Goal: Information Seeking & Learning: Understand process/instructions

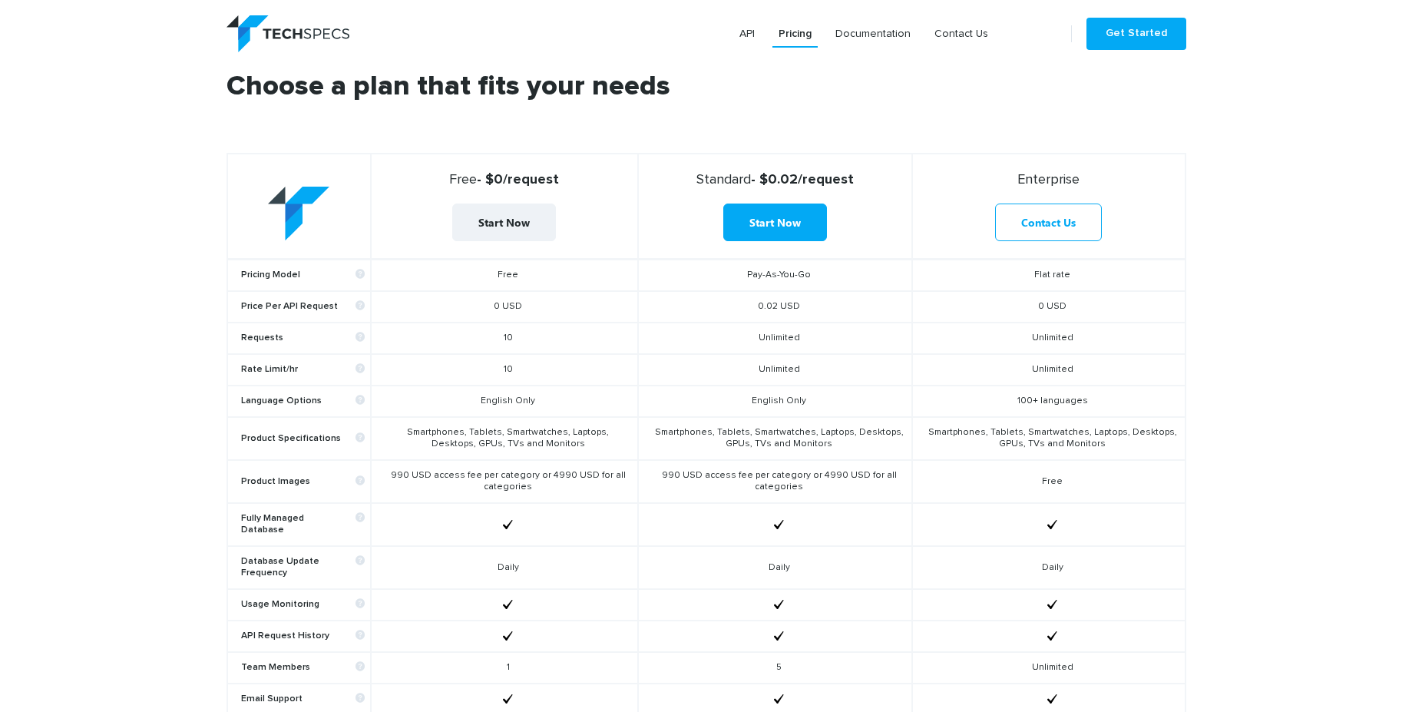
scroll to position [645, 0]
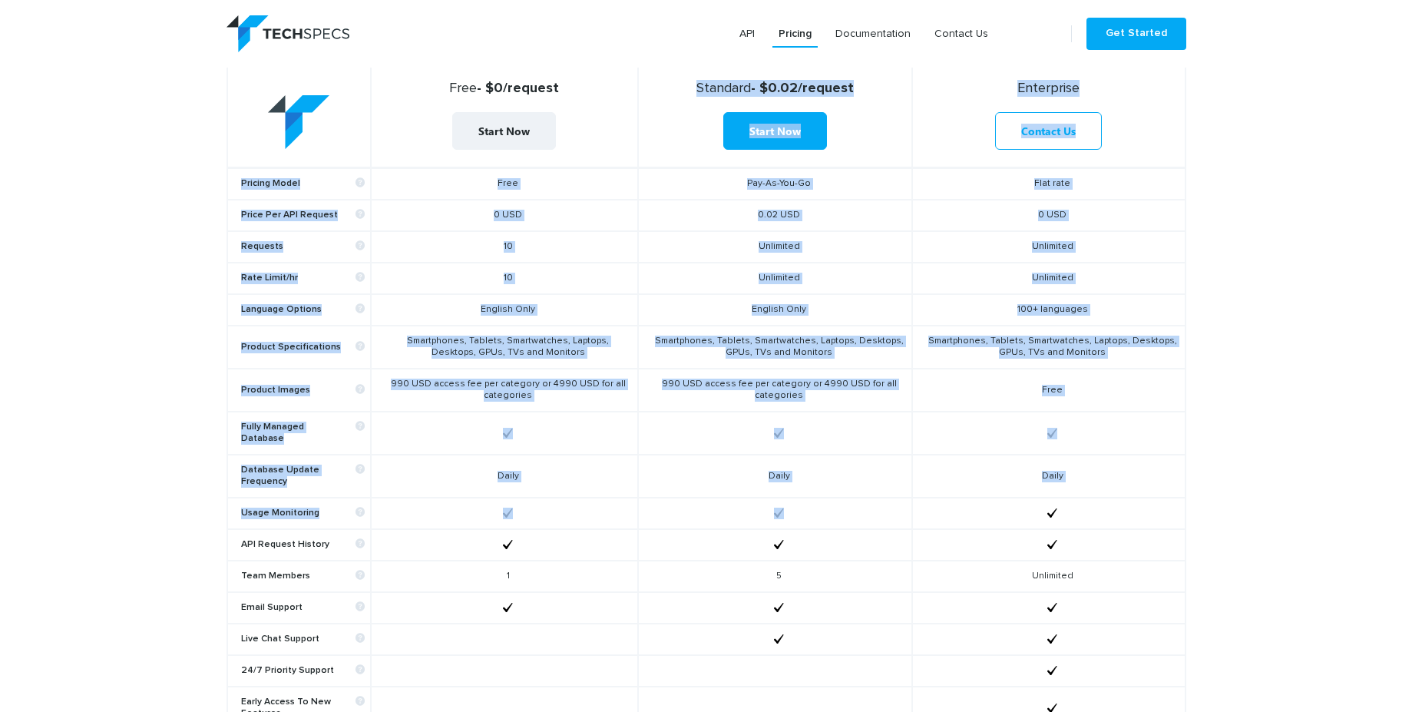
drag, startPoint x: 457, startPoint y: 165, endPoint x: 873, endPoint y: 512, distance: 541.9
click at [873, 512] on table "Free - $0/request Start Now Standard - $0.02/request Start Now Enterprise Conta…" at bounding box center [707, 411] width 960 height 700
click at [873, 512] on td at bounding box center [775, 513] width 274 height 31
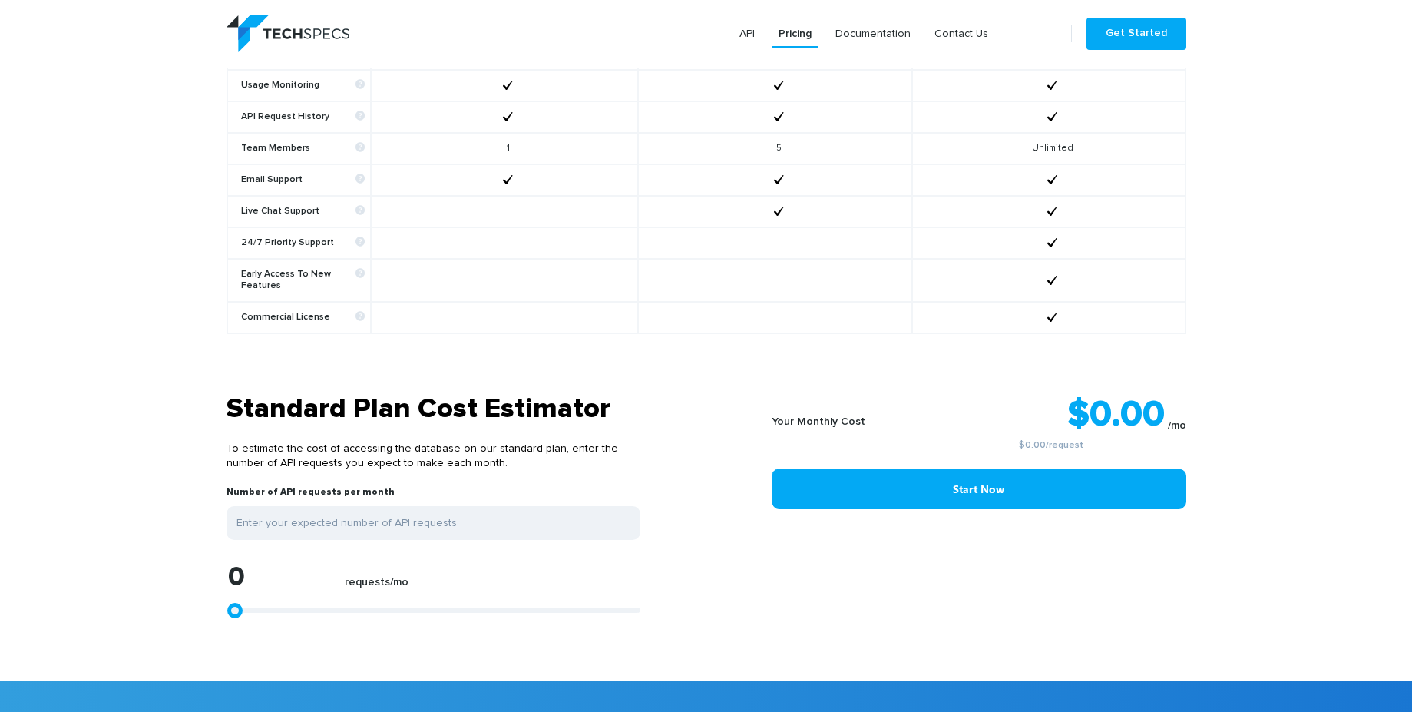
scroll to position [1290, 0]
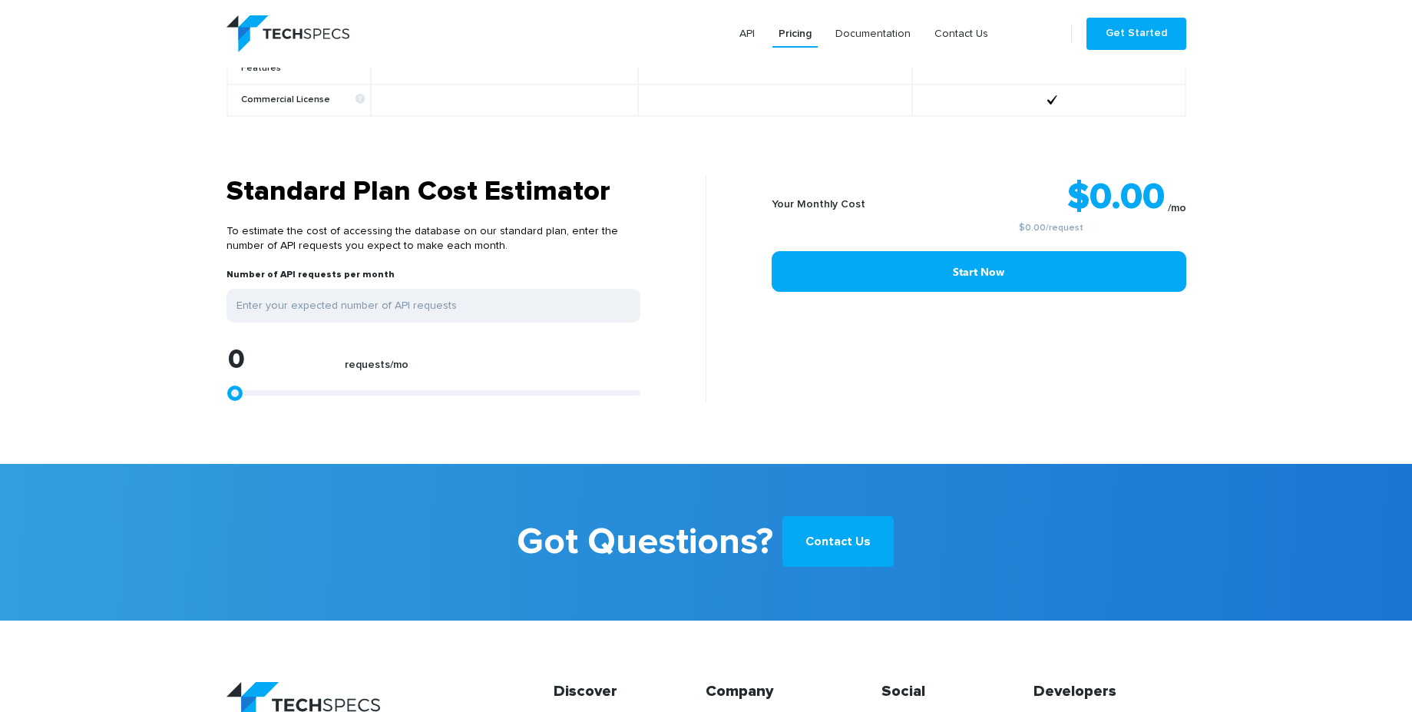
type input "37013"
type input "37198"
type input "37384"
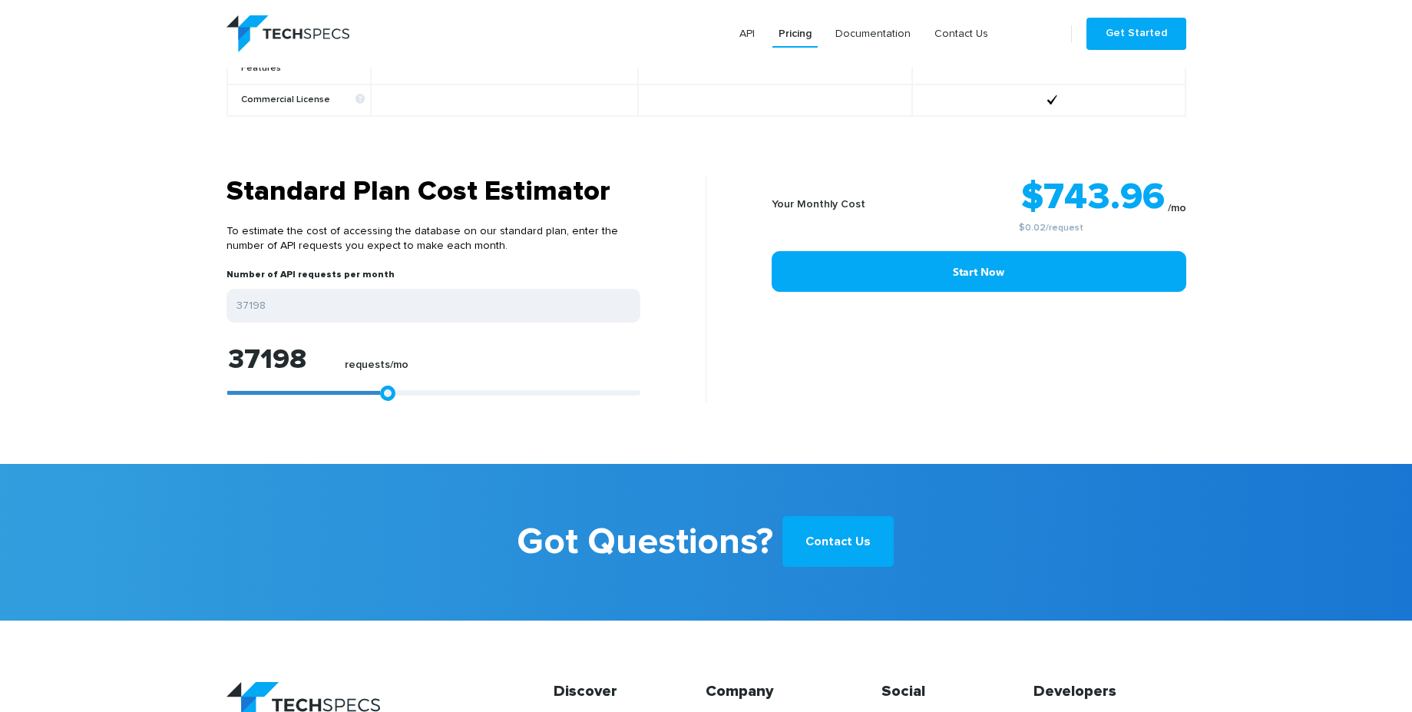
type input "37384"
type input "37569"
type input "37755"
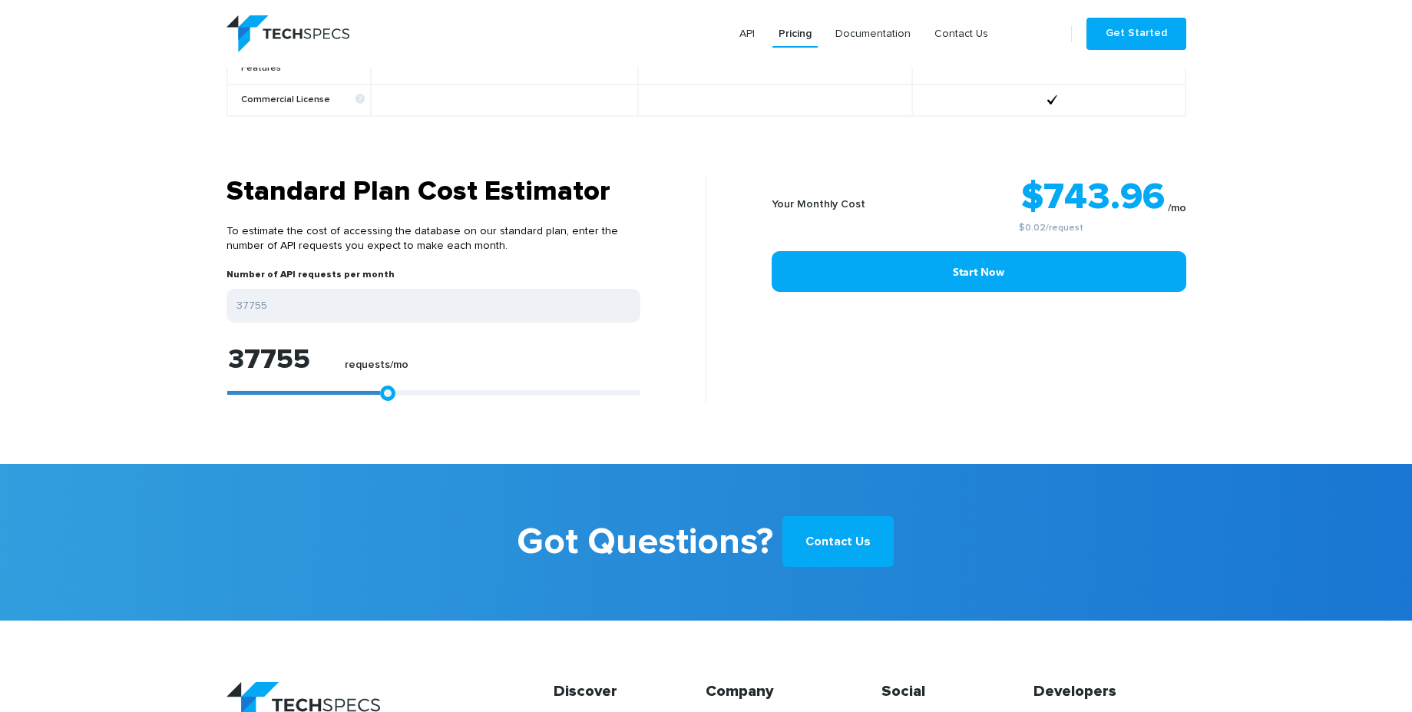
type input "37940"
type input "38126"
type input "38311"
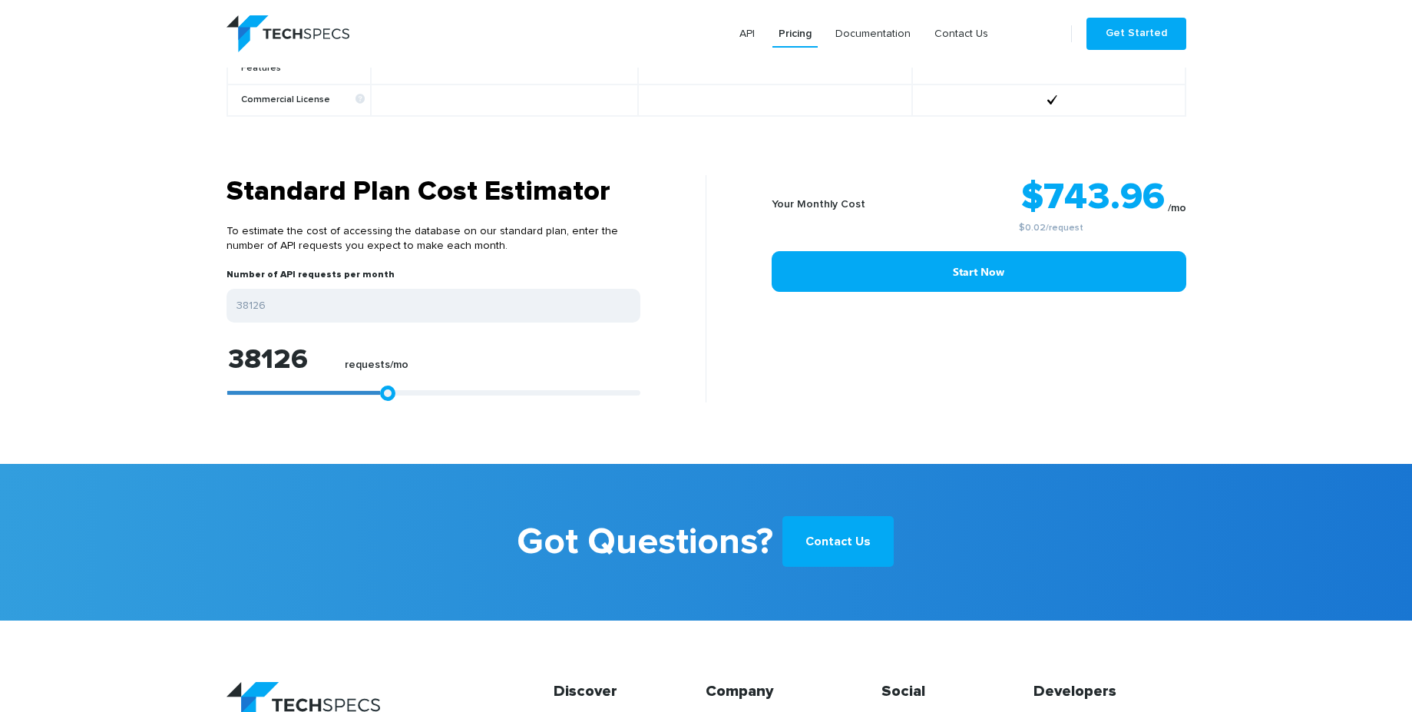
type input "38311"
type input "38497"
type input "38682"
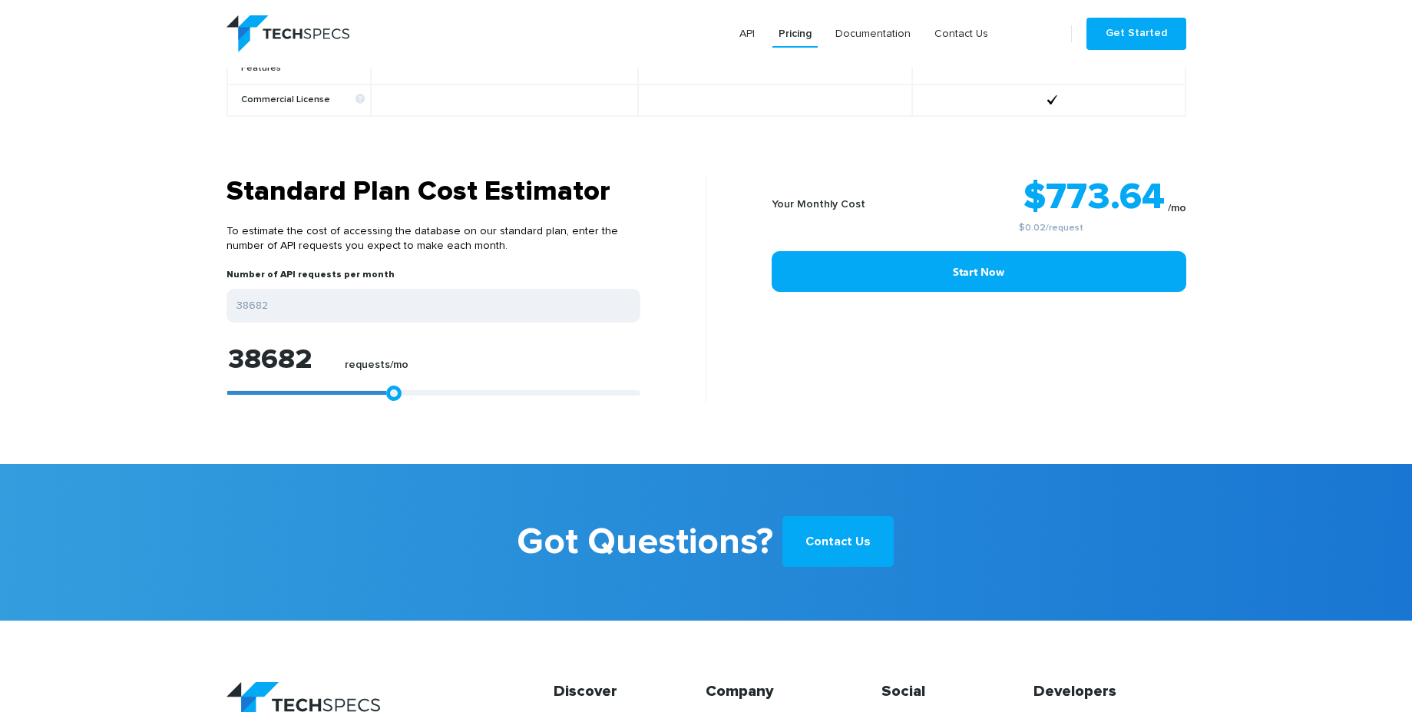
type input "38868"
type input "39053"
type input "39424"
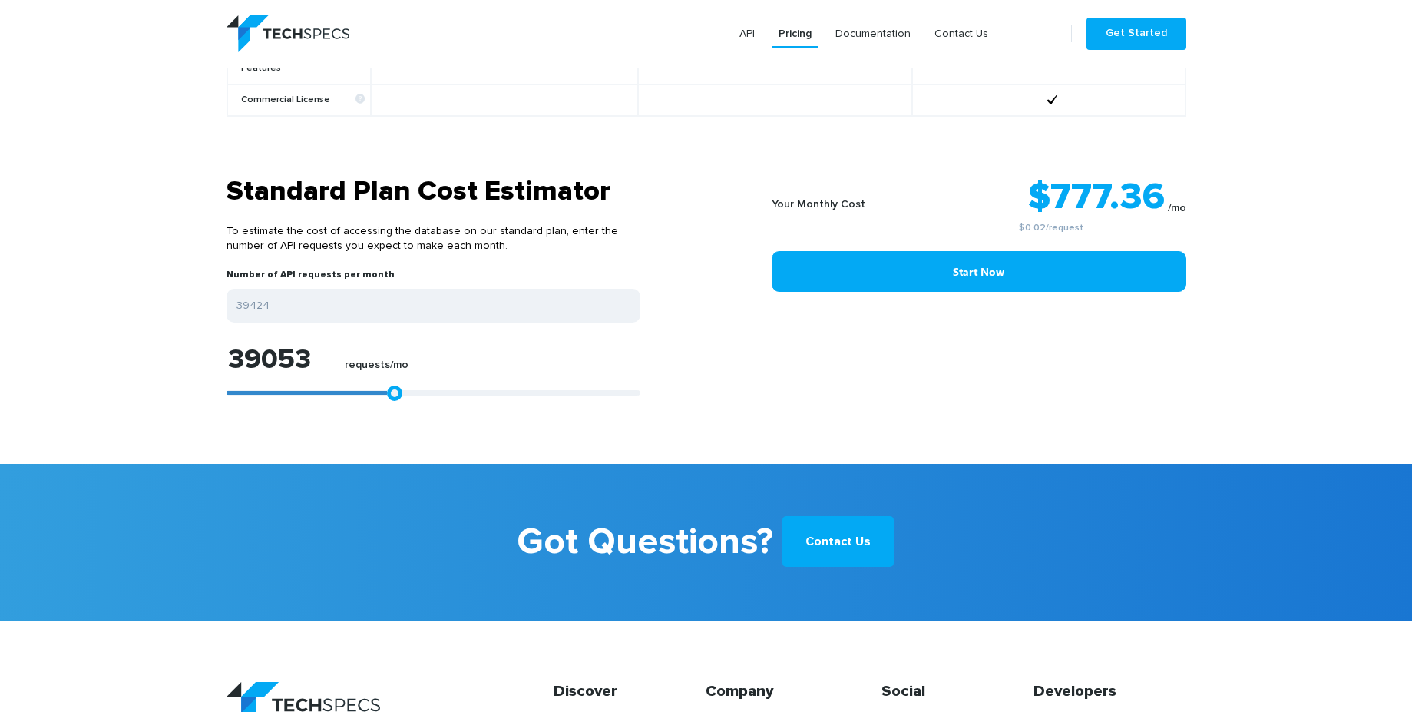
type input "39424"
type input "39610"
type input "40352"
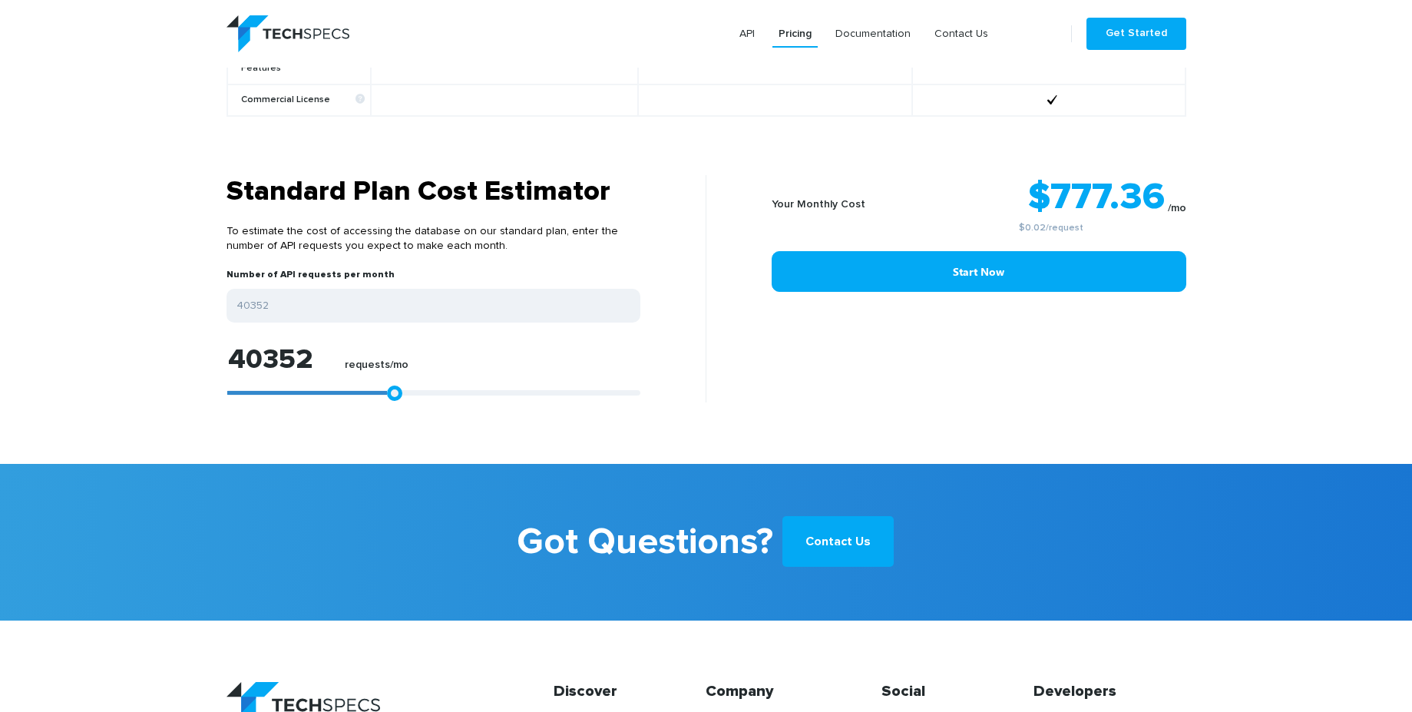
type input "41094"
type input "41465"
type input "42393"
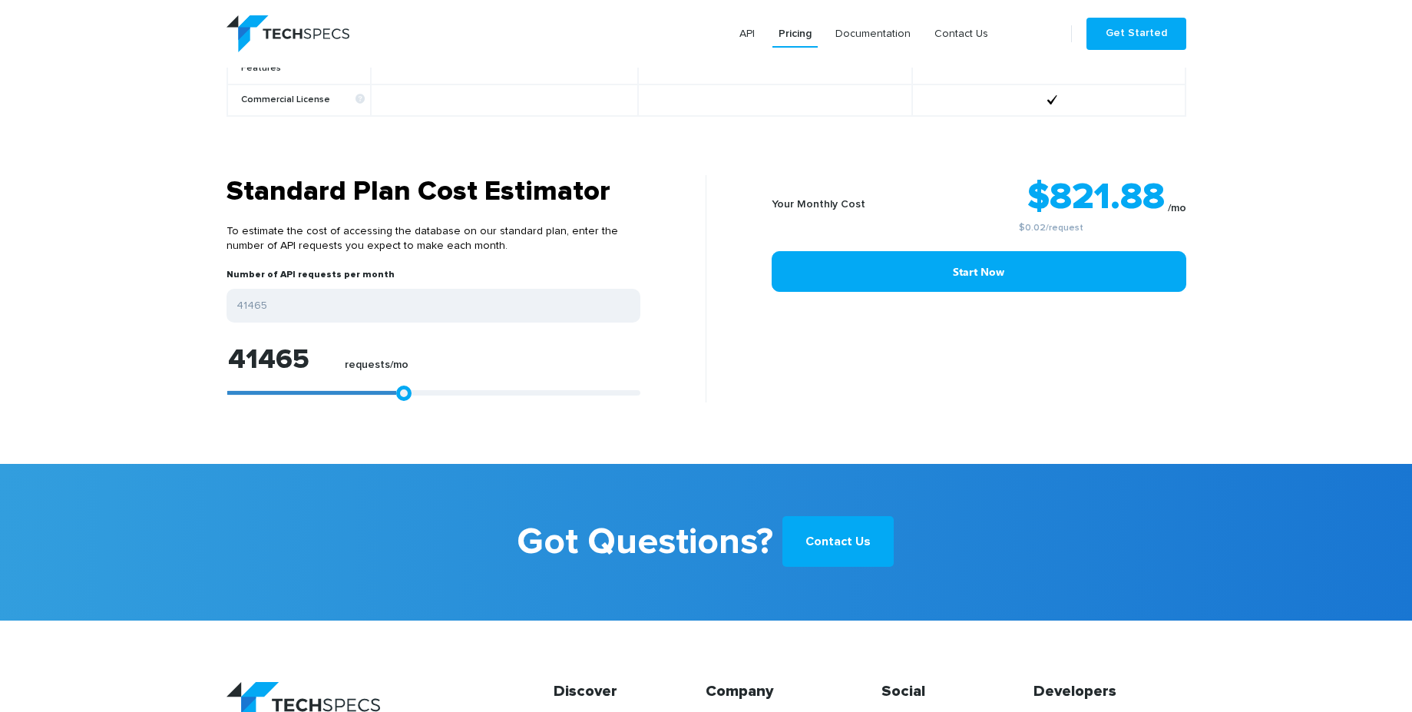
type input "42393"
type input "42949"
type input "43877"
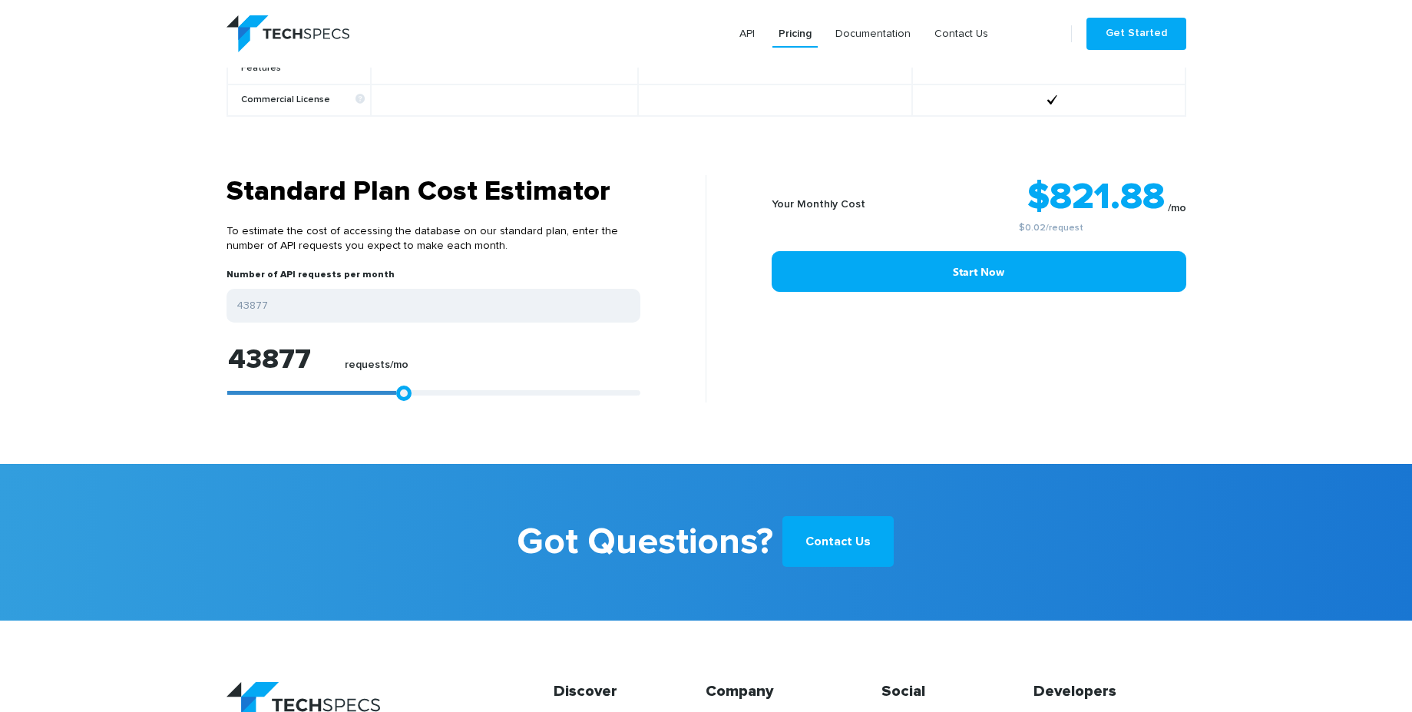
type input "44805"
type input "45361"
type input "46474"
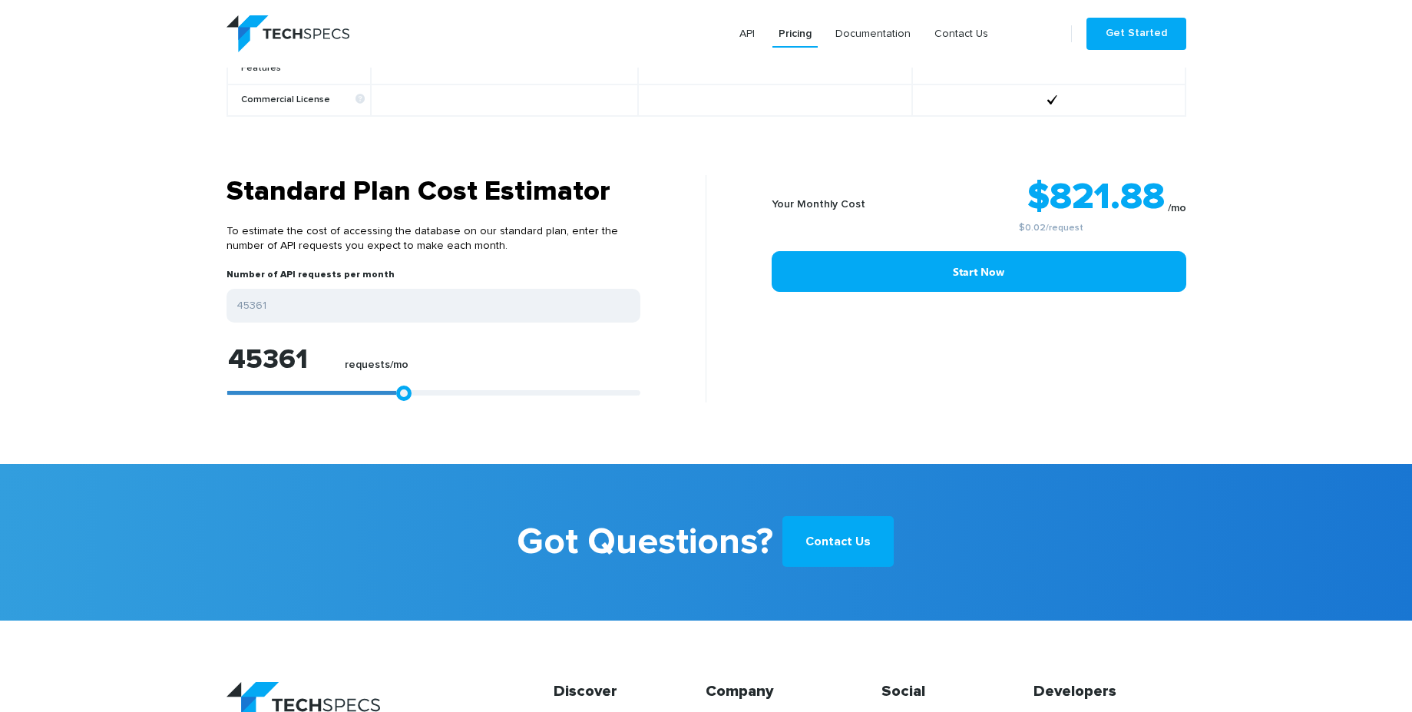
type input "46474"
type input "46846"
type input "47773"
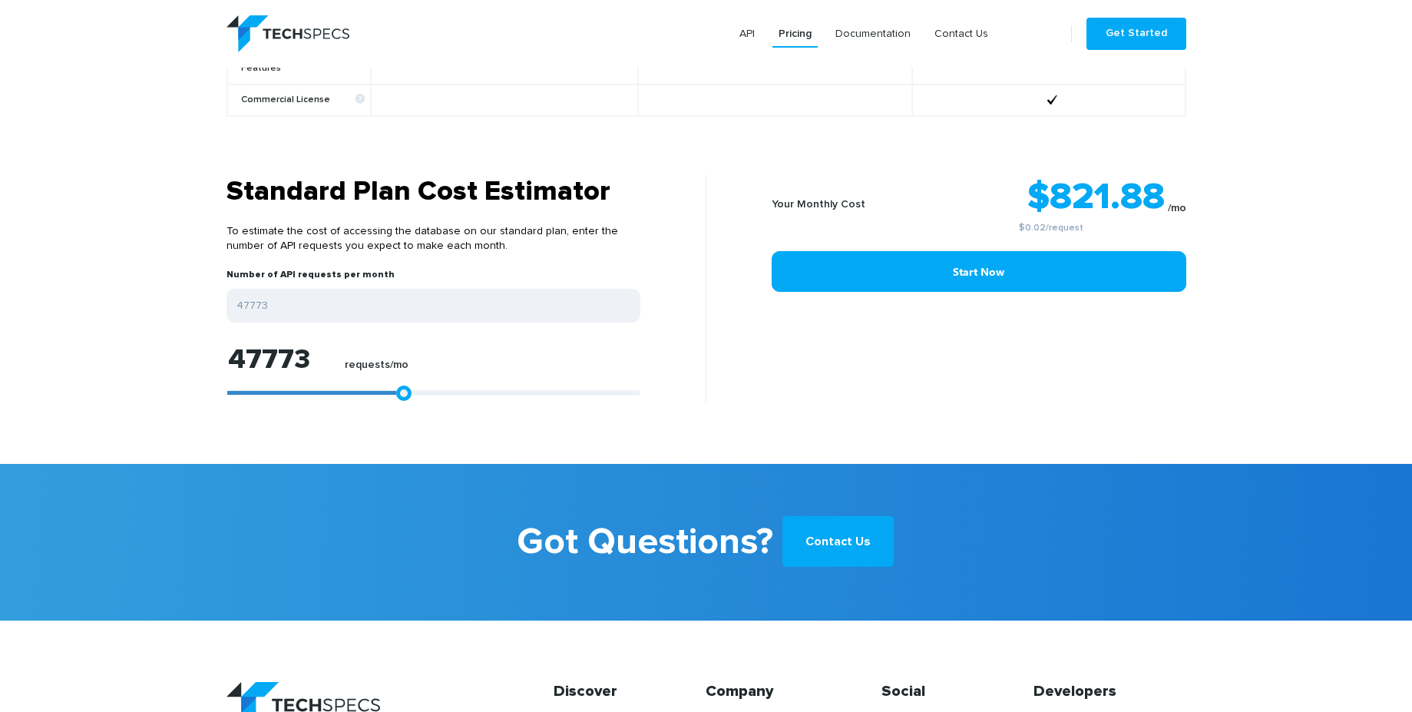
type input "48144"
type input "48886"
type input "49814"
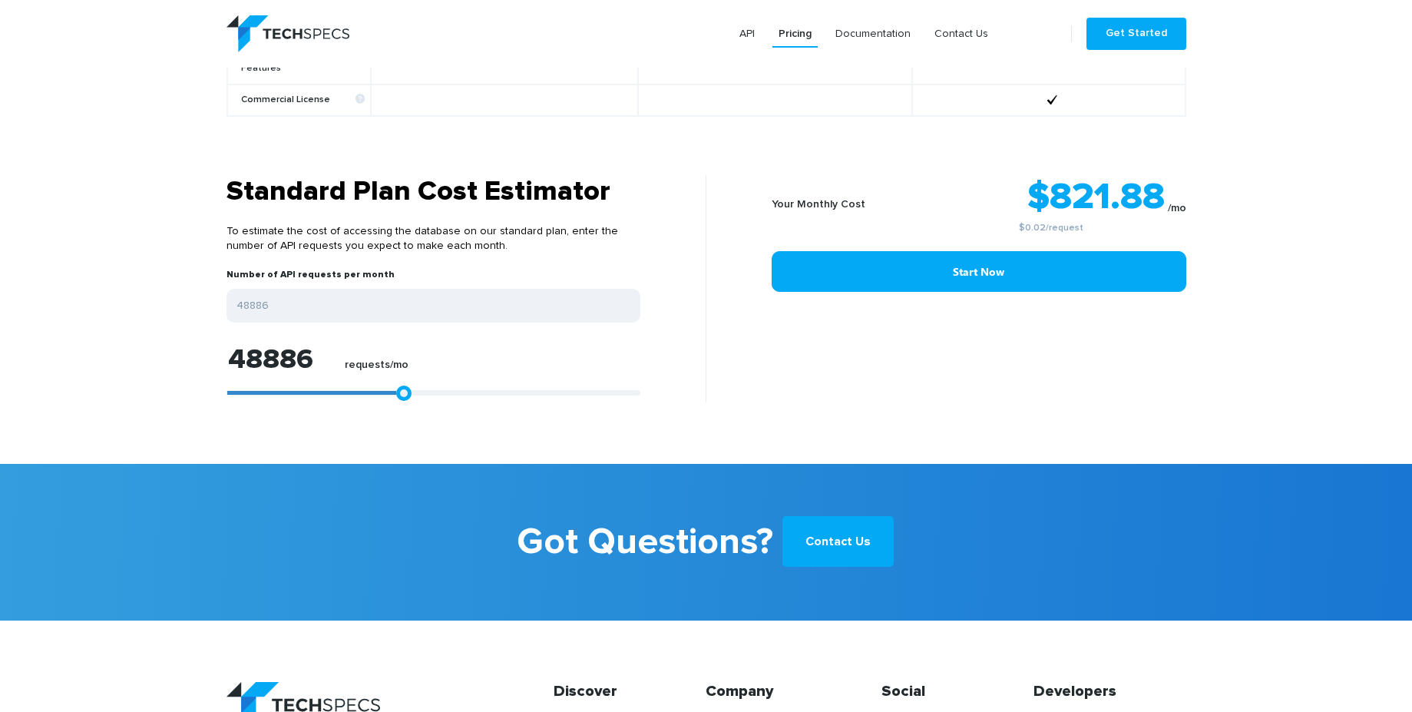
type input "49814"
type input "50742"
type input "51298"
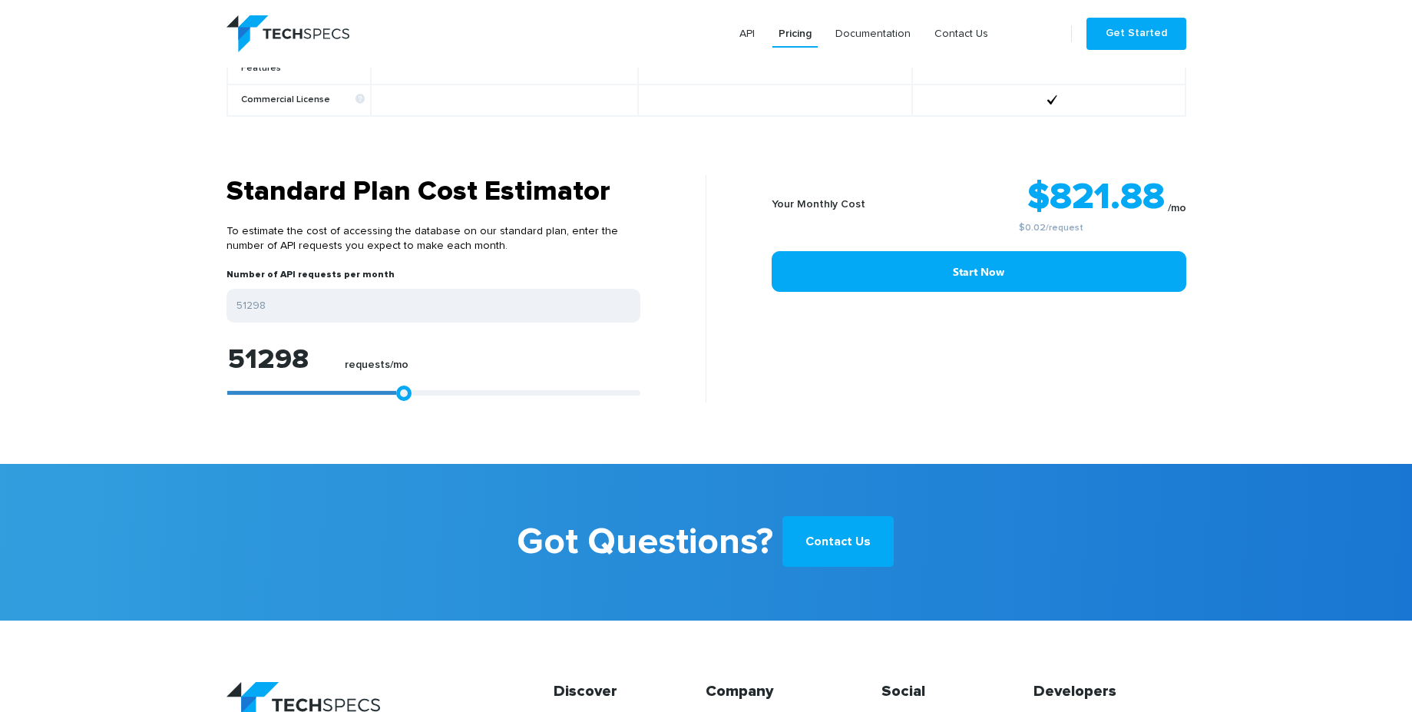
type input "51669"
type input "52782"
type input "53896"
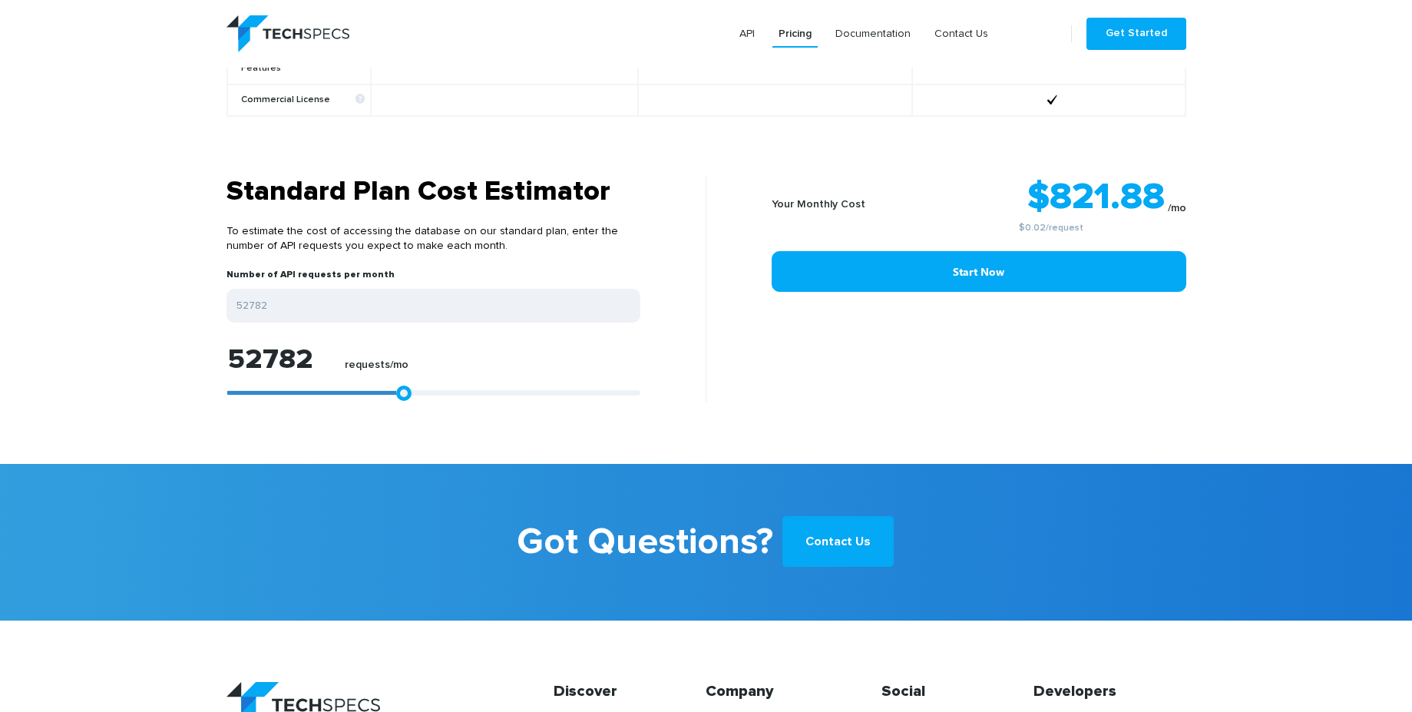
type input "53896"
type input "54452"
type input "55380"
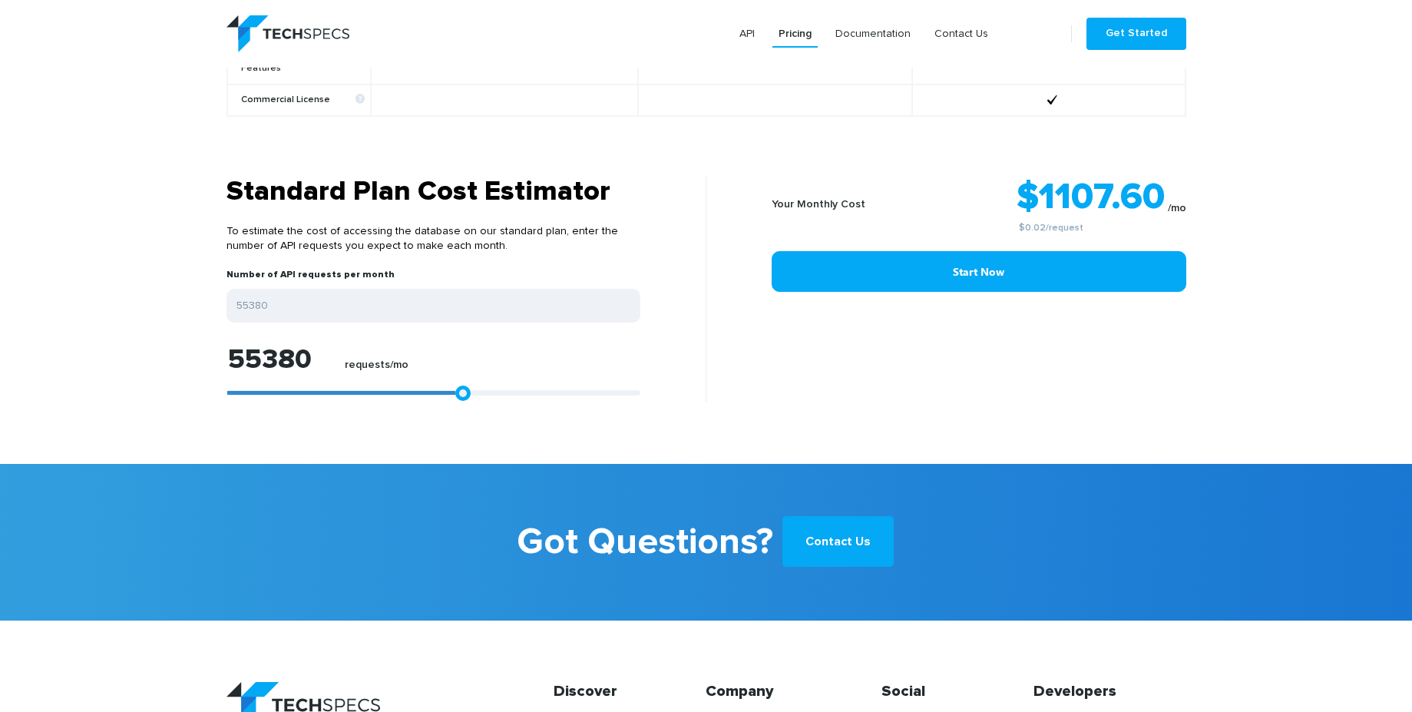
type input "56493"
type input "56864"
type input "57792"
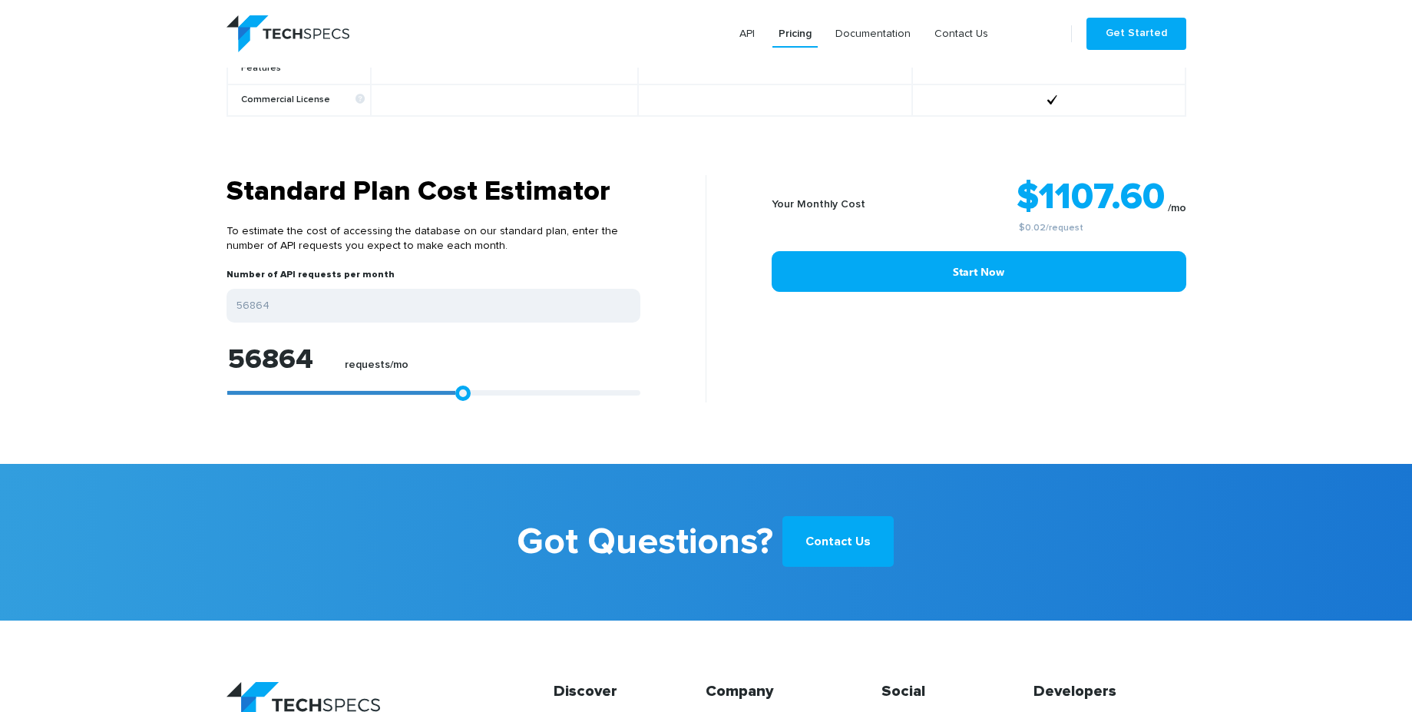
type input "57792"
type input "58163"
type input "59276"
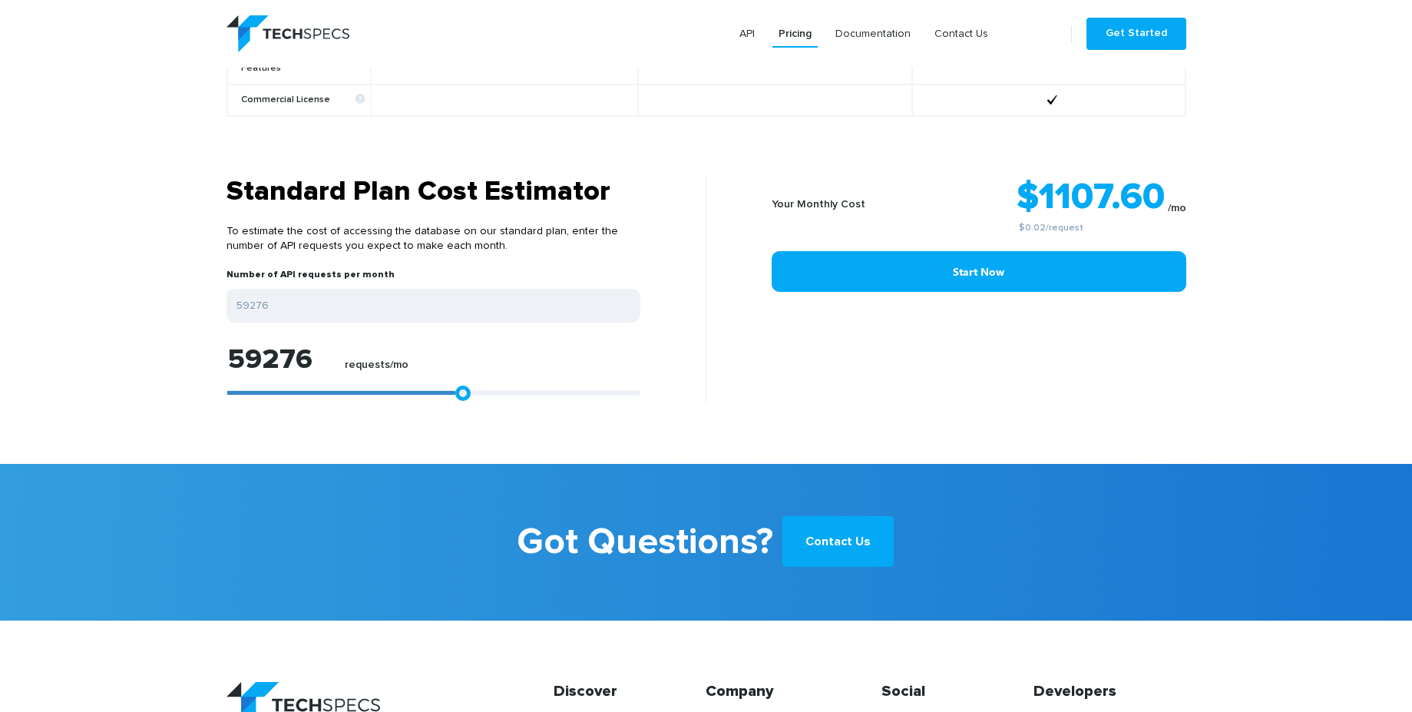
type input "60018"
type input "60946"
type input "61873"
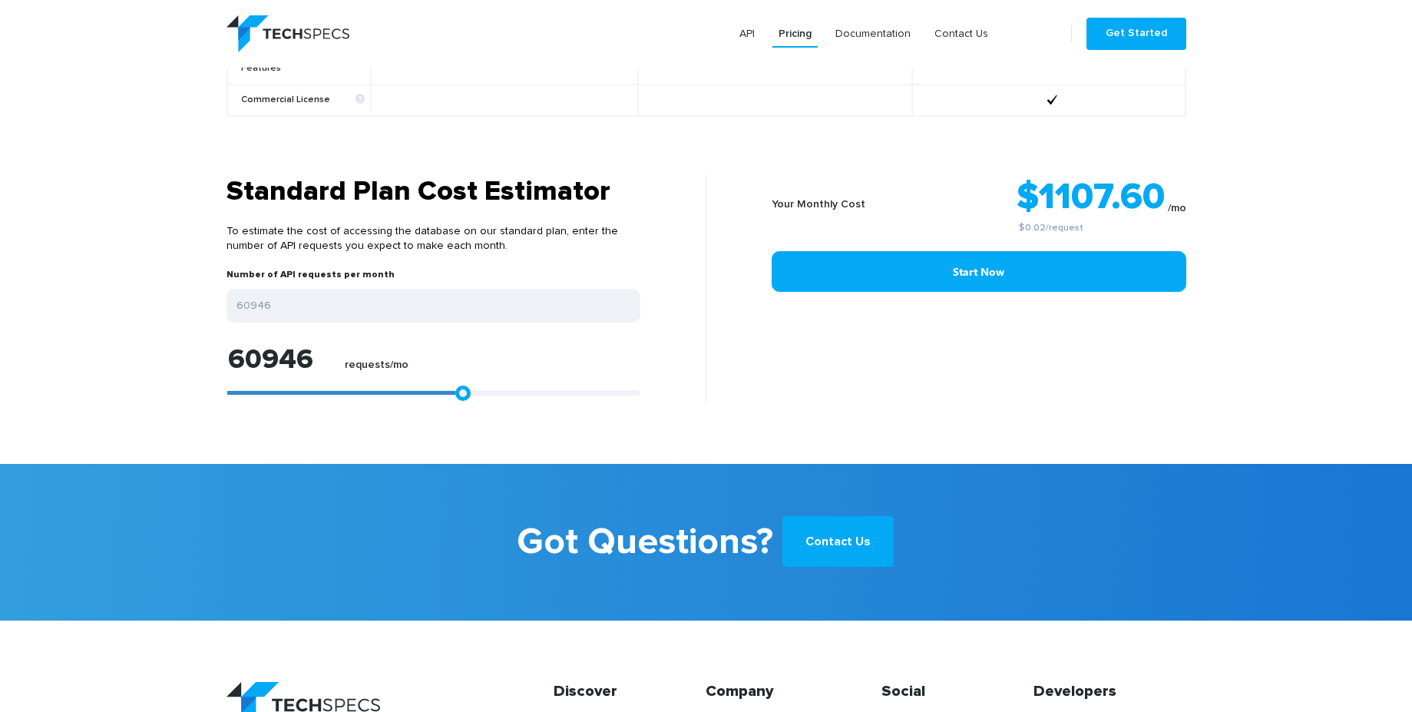
type input "61873"
type input "62615"
type input "63728"
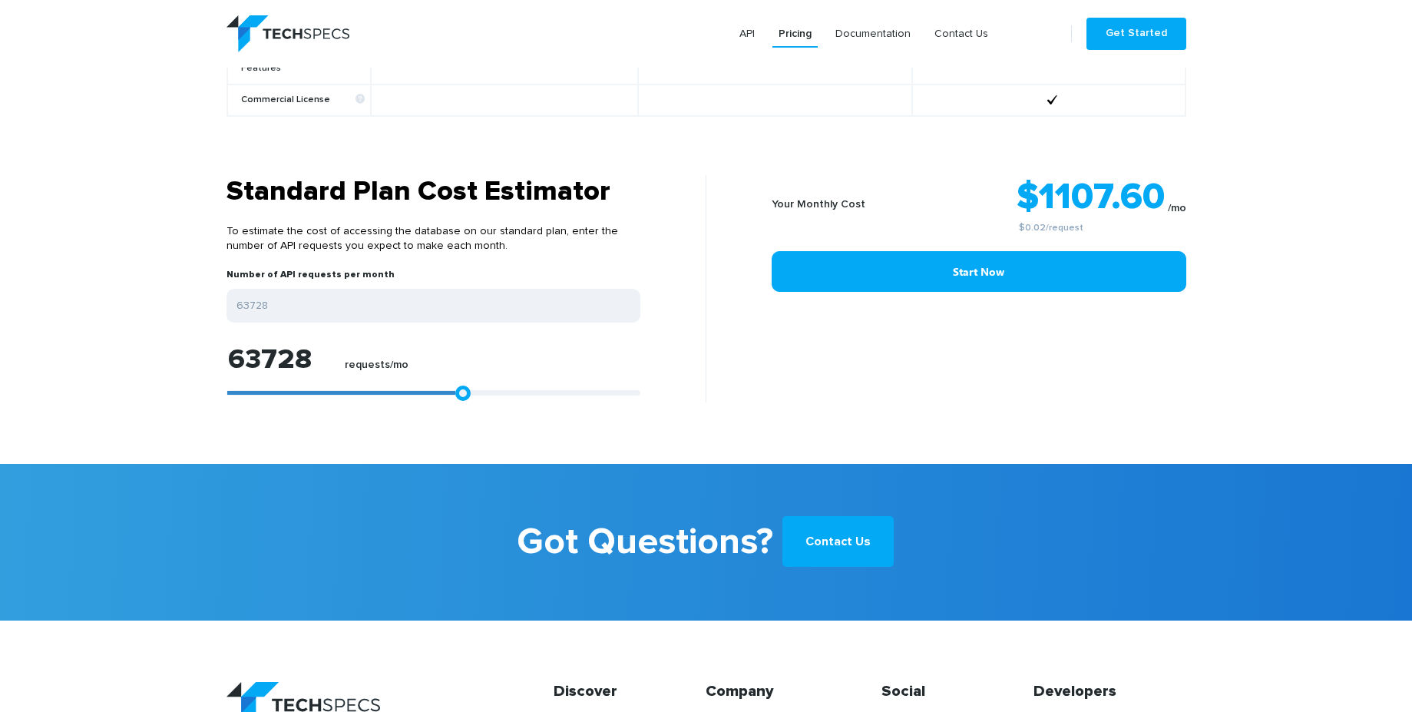
type input "64656"
type input "65769"
type input "66882"
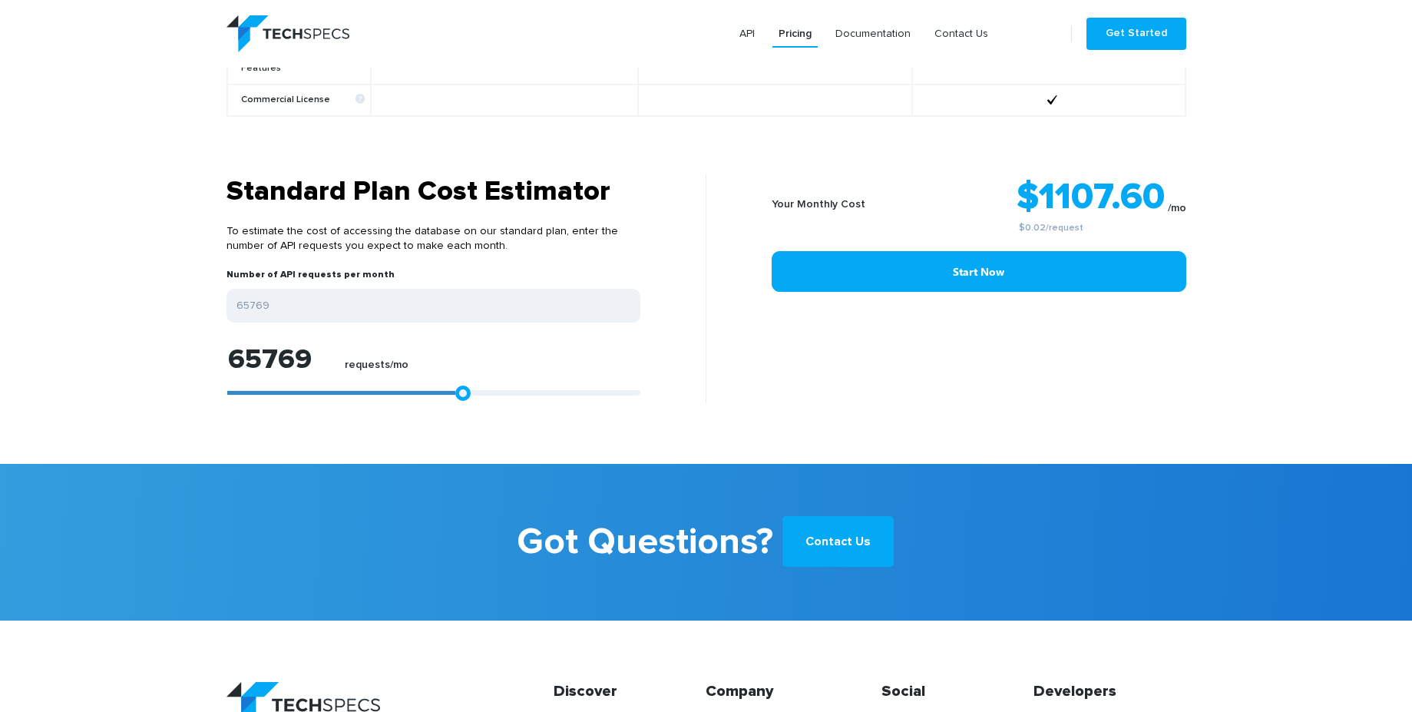
type input "66882"
type input "67439"
type input "68552"
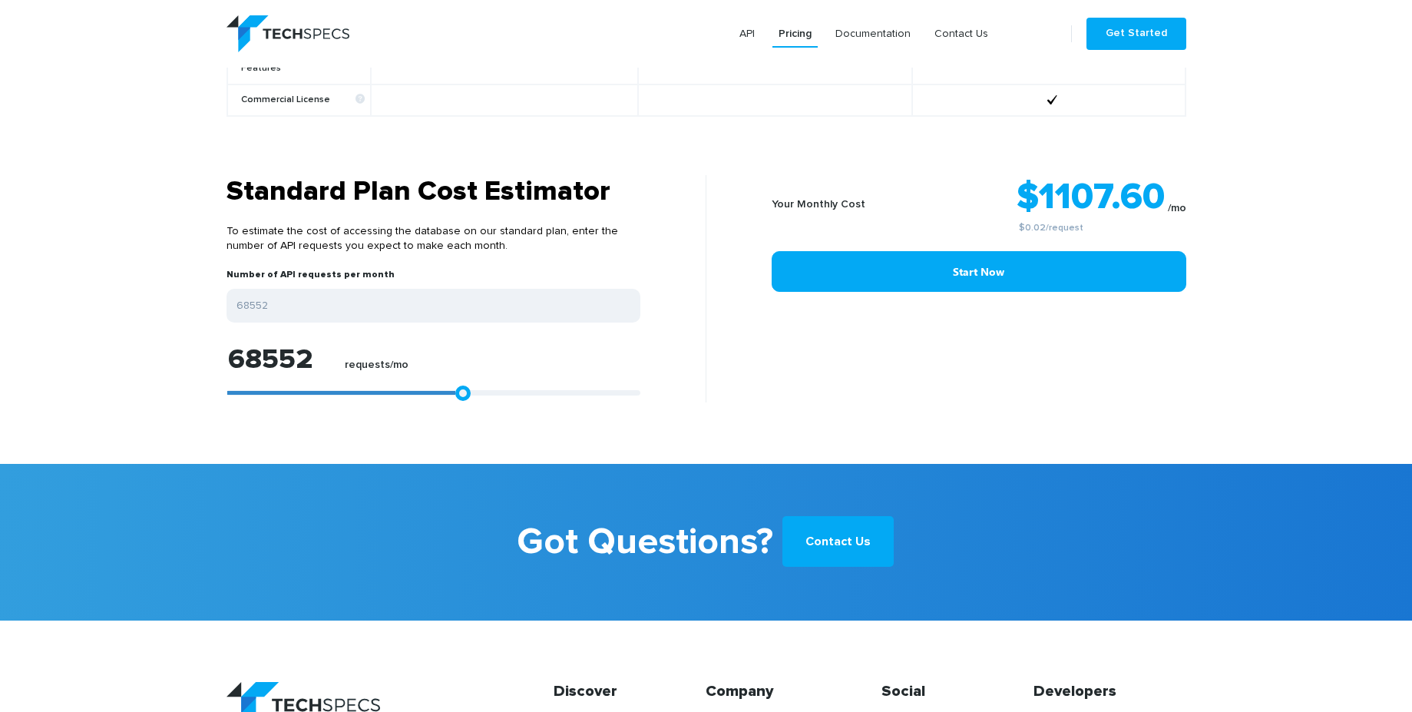
type input "69665"
type input "70222"
type input "71335"
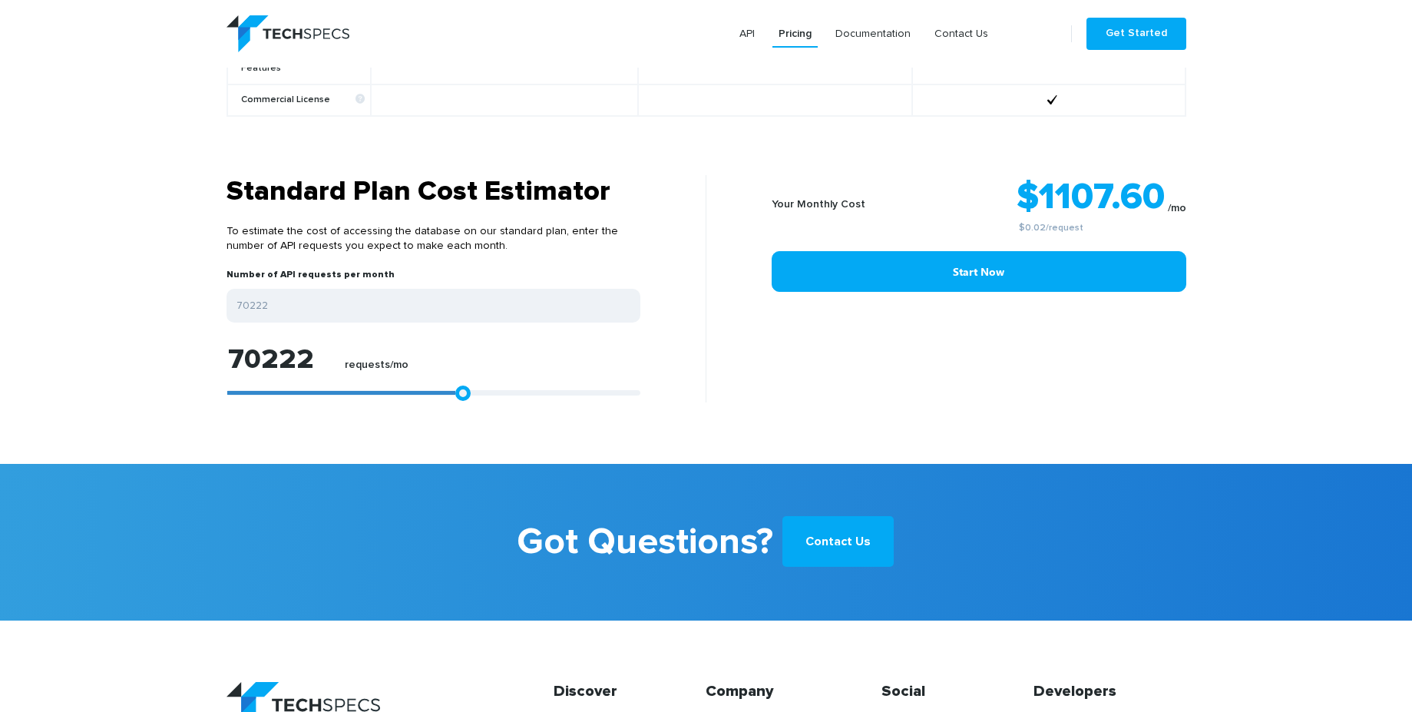
type input "71335"
type input "72819"
type input "73747"
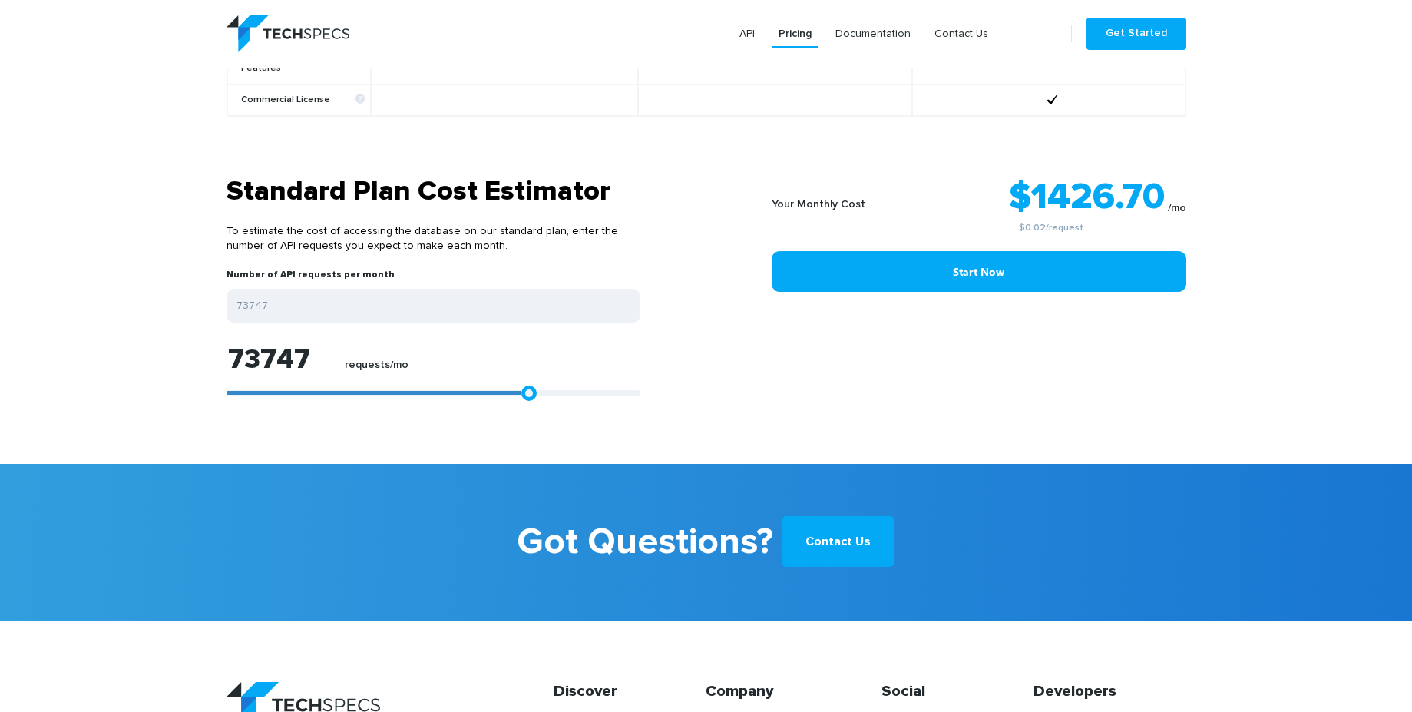
type input "75046"
type input "75788"
type input "76901"
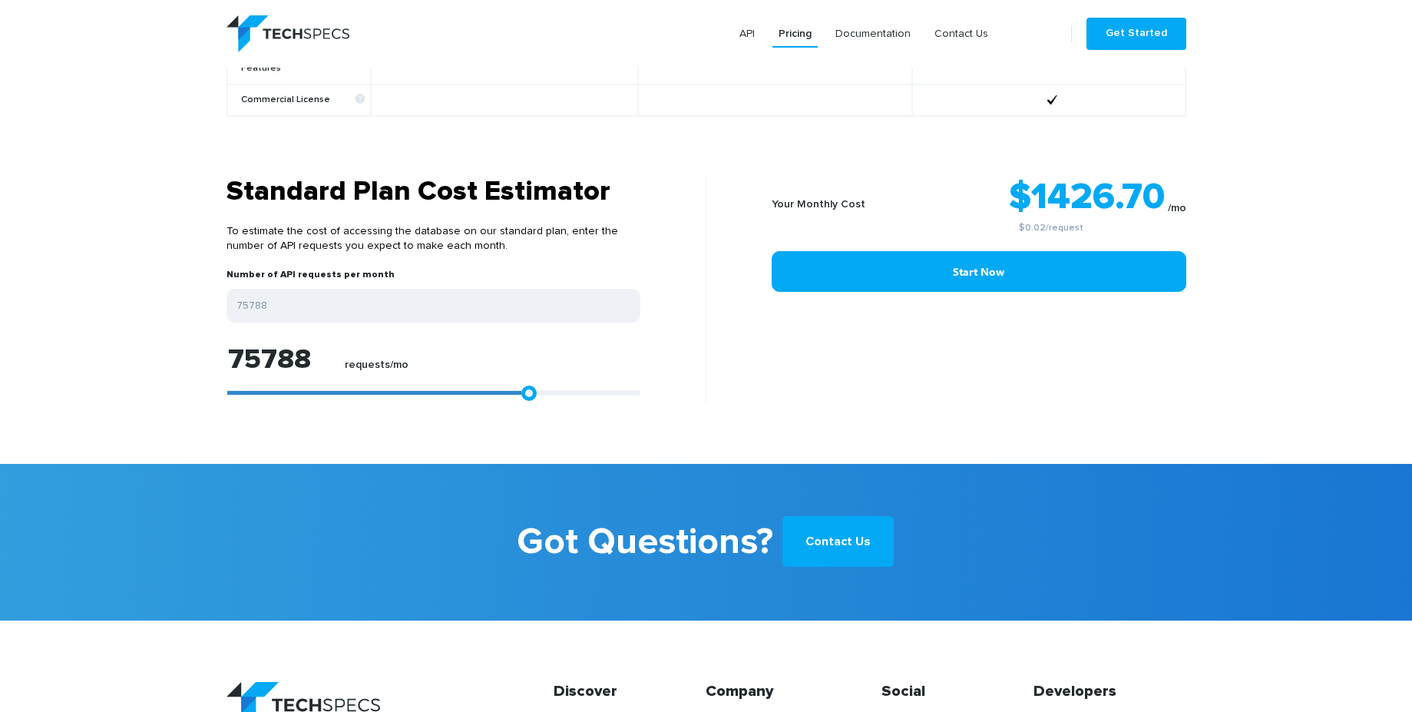
type input "76901"
type input "78385"
type input "79684"
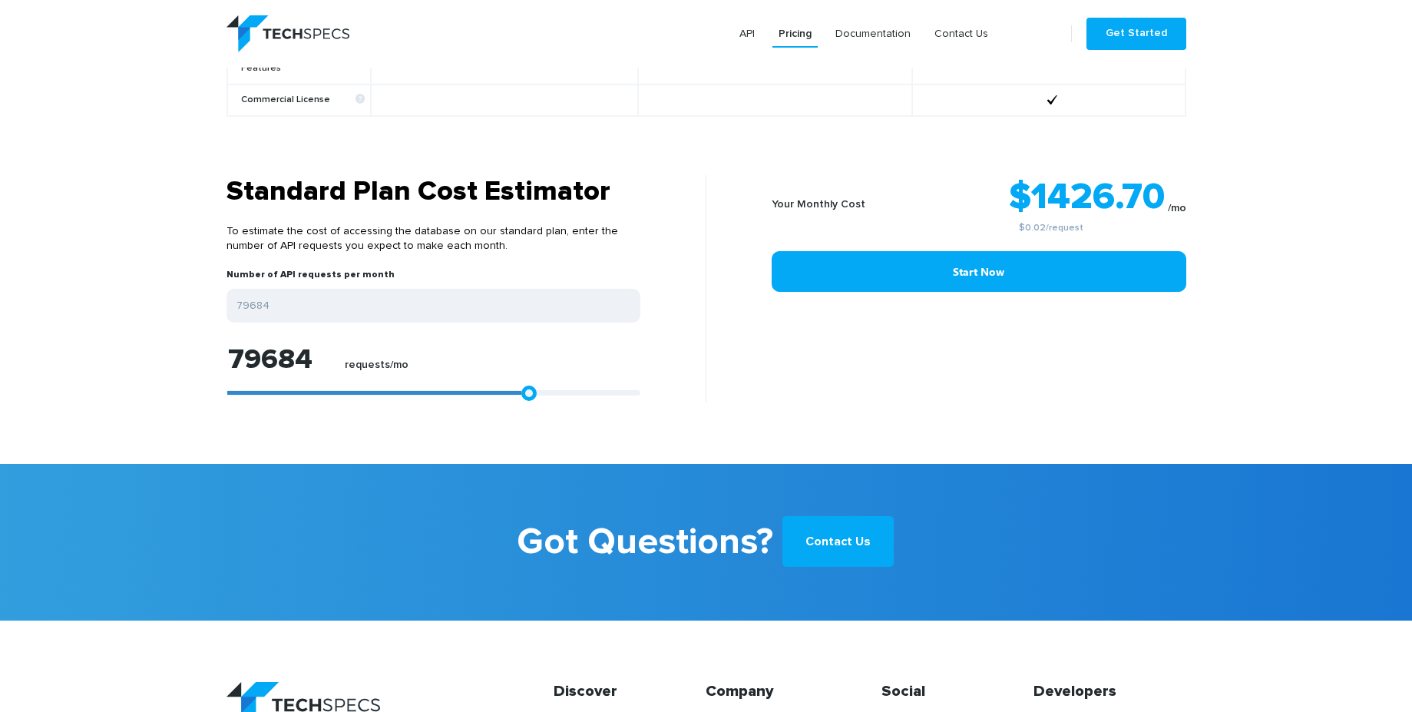
type input "80982"
type input "81910"
type input "83209"
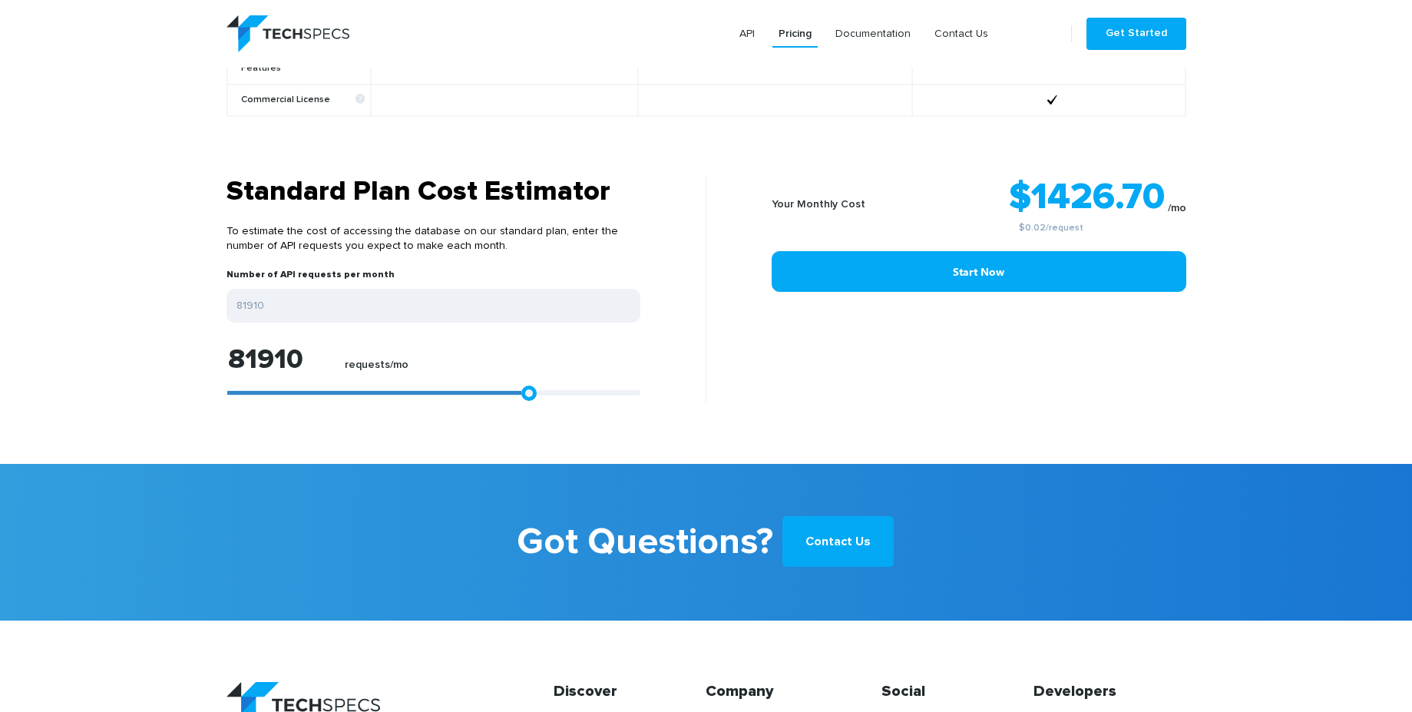
type input "83209"
type input "83765"
type input "85064"
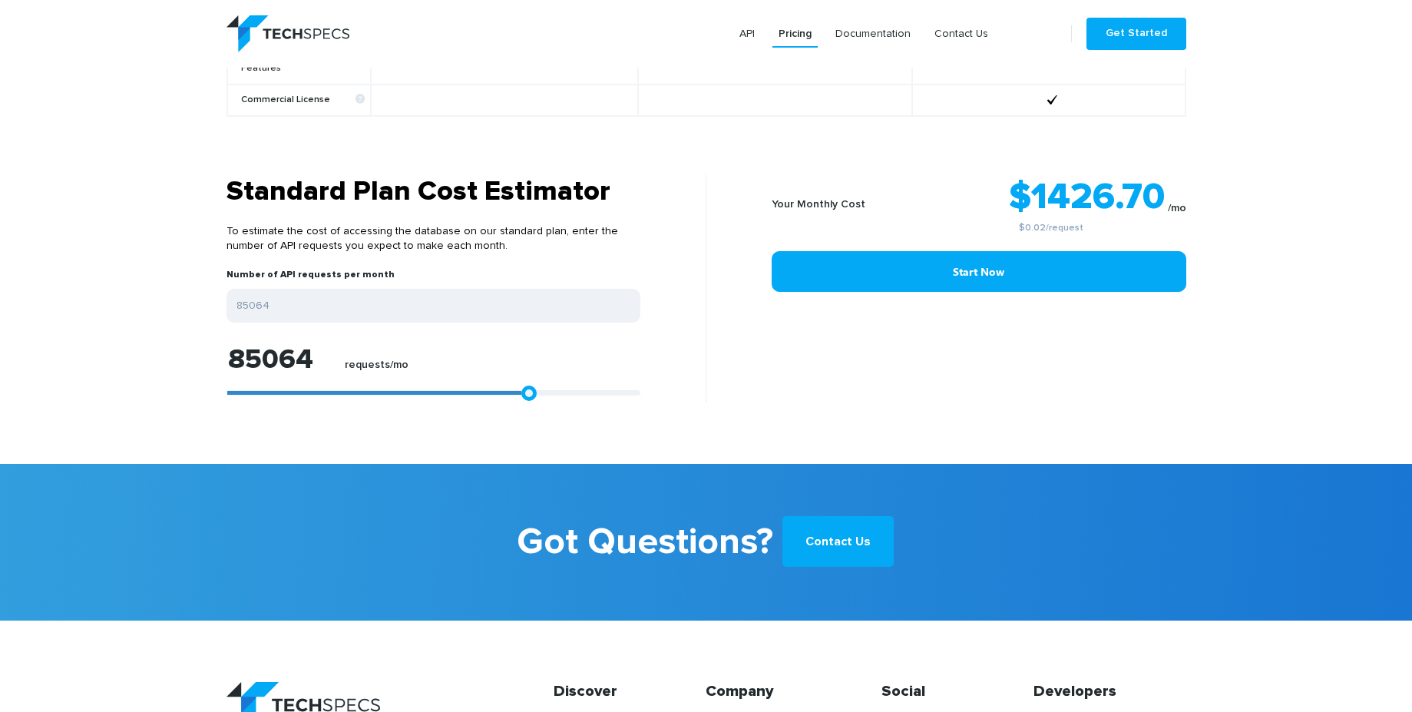
type input "87105"
type input "87476"
type input "88775"
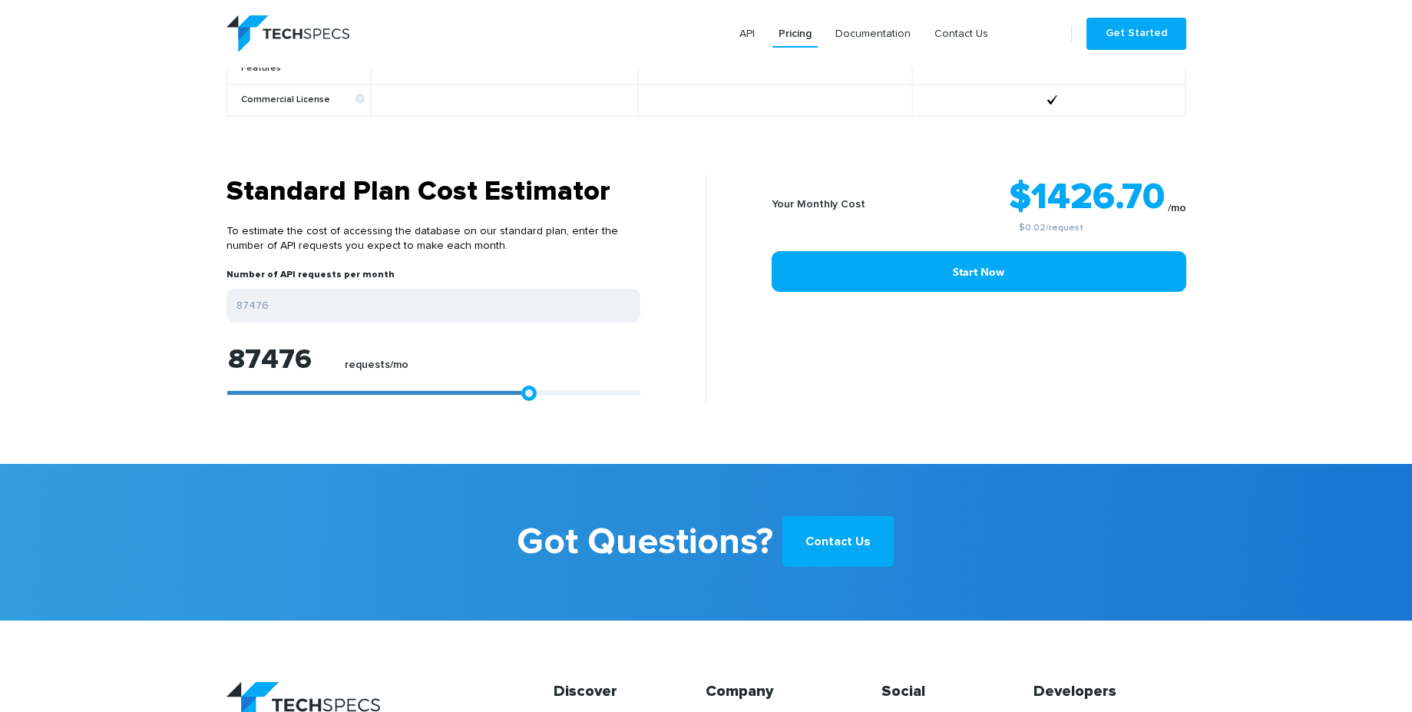
type input "88775"
type input "89146"
type input "90444"
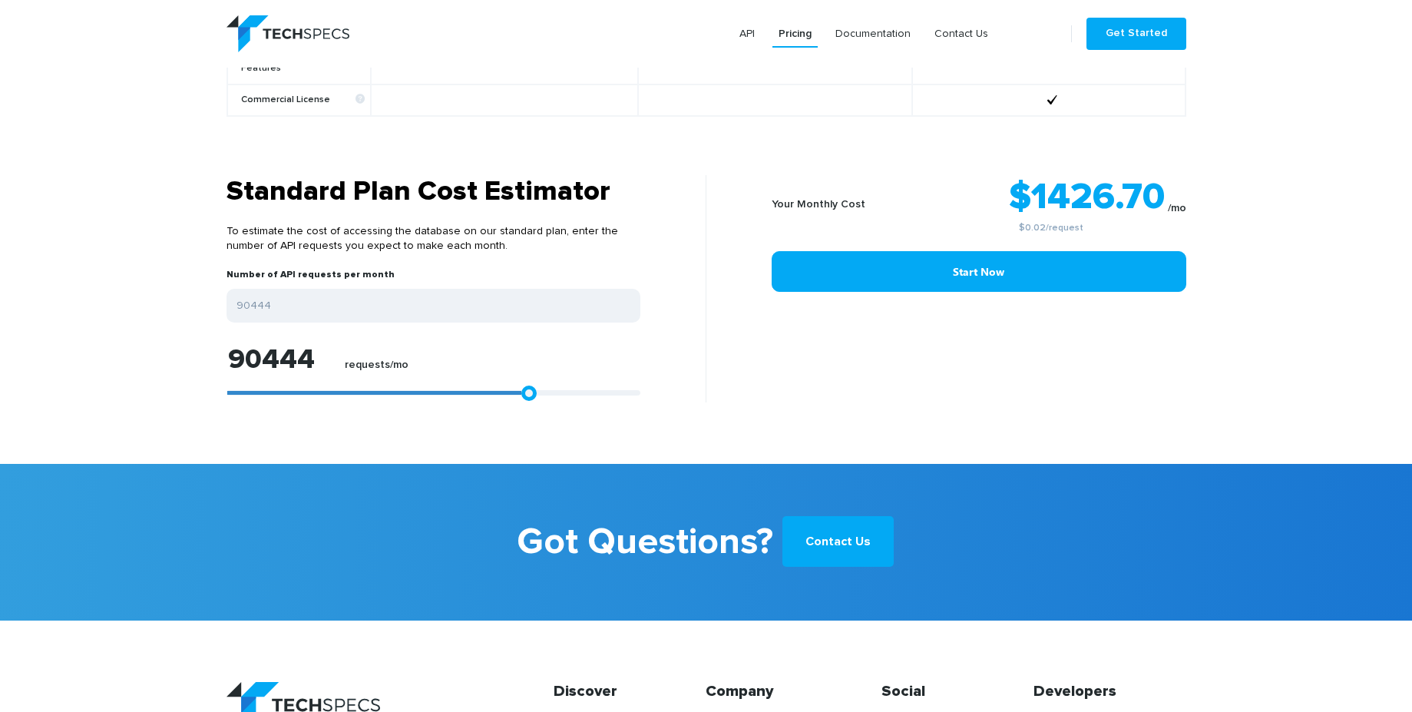
type input "91743"
type input "92671"
type input "93969"
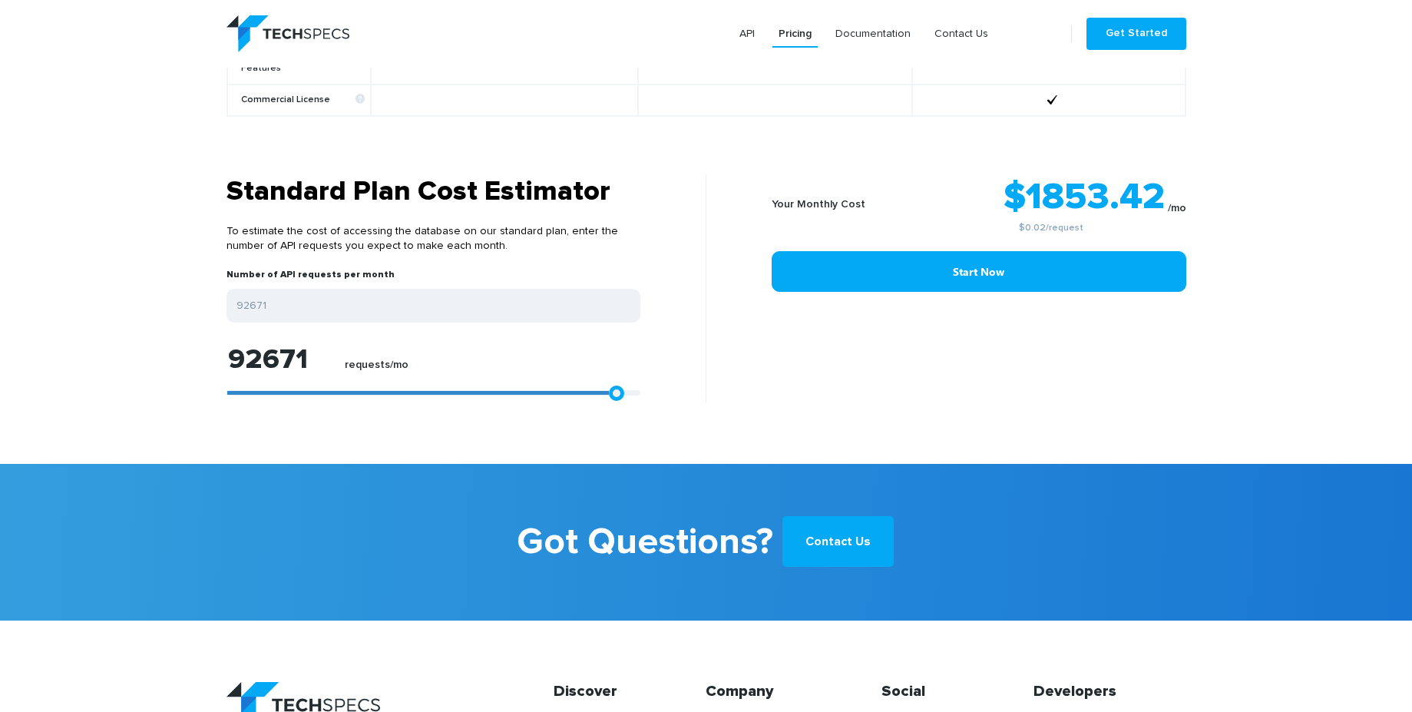
type input "93969"
type input "94526"
type input "96381"
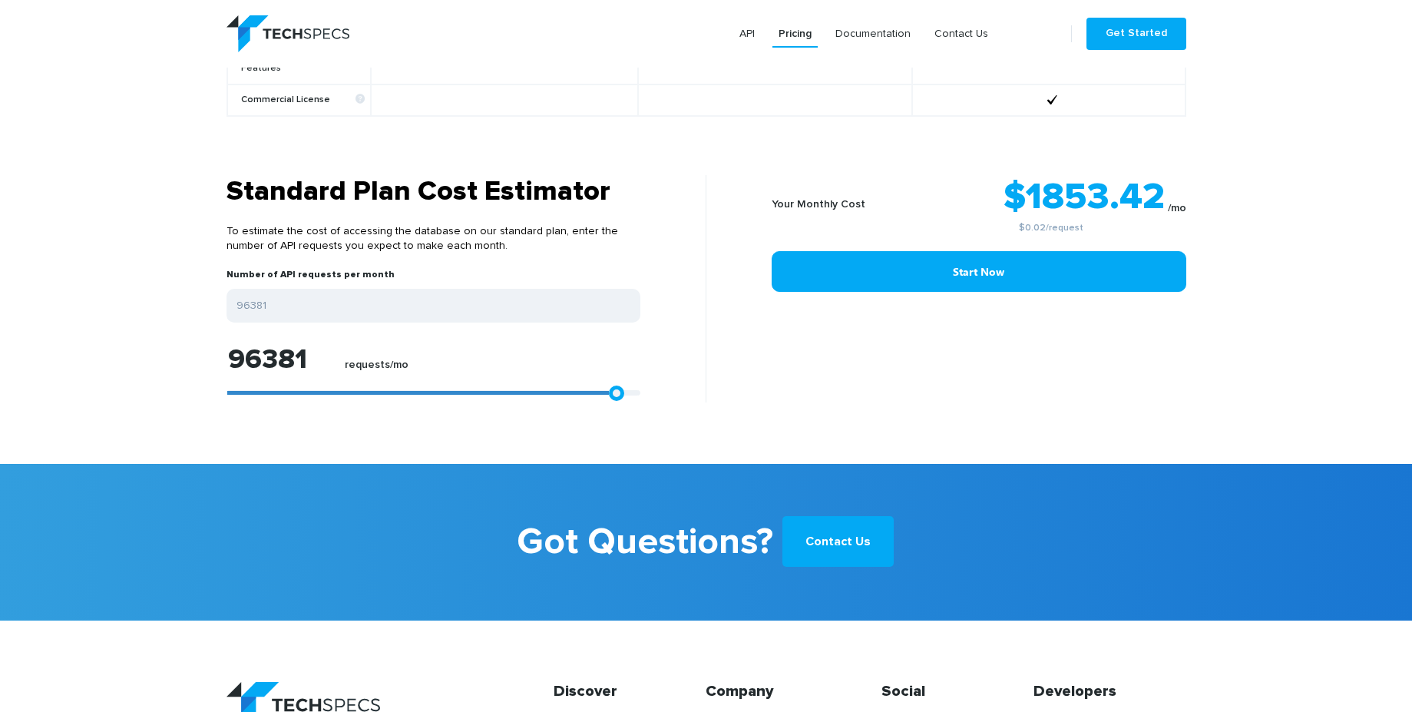
type input "97865"
type input "98608"
type input "99999"
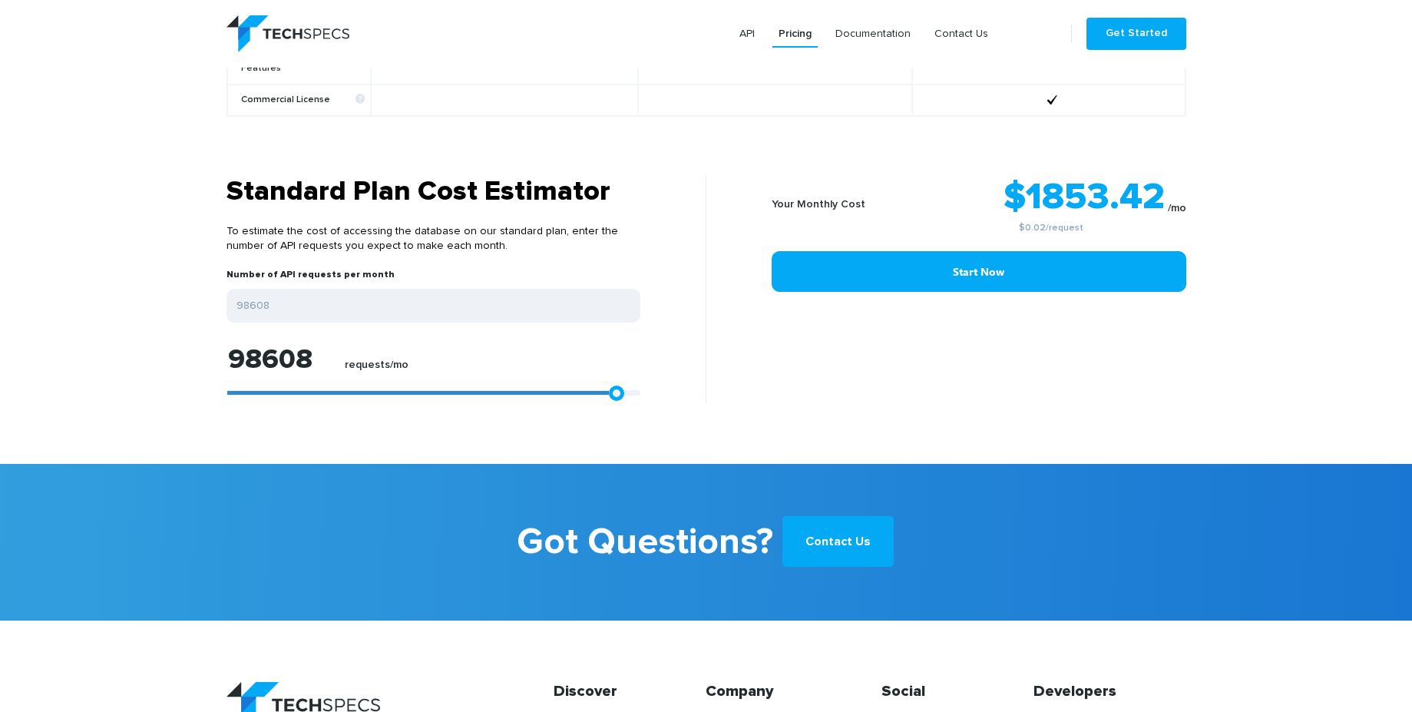
type input "99999"
type input "97309"
type input "90815"
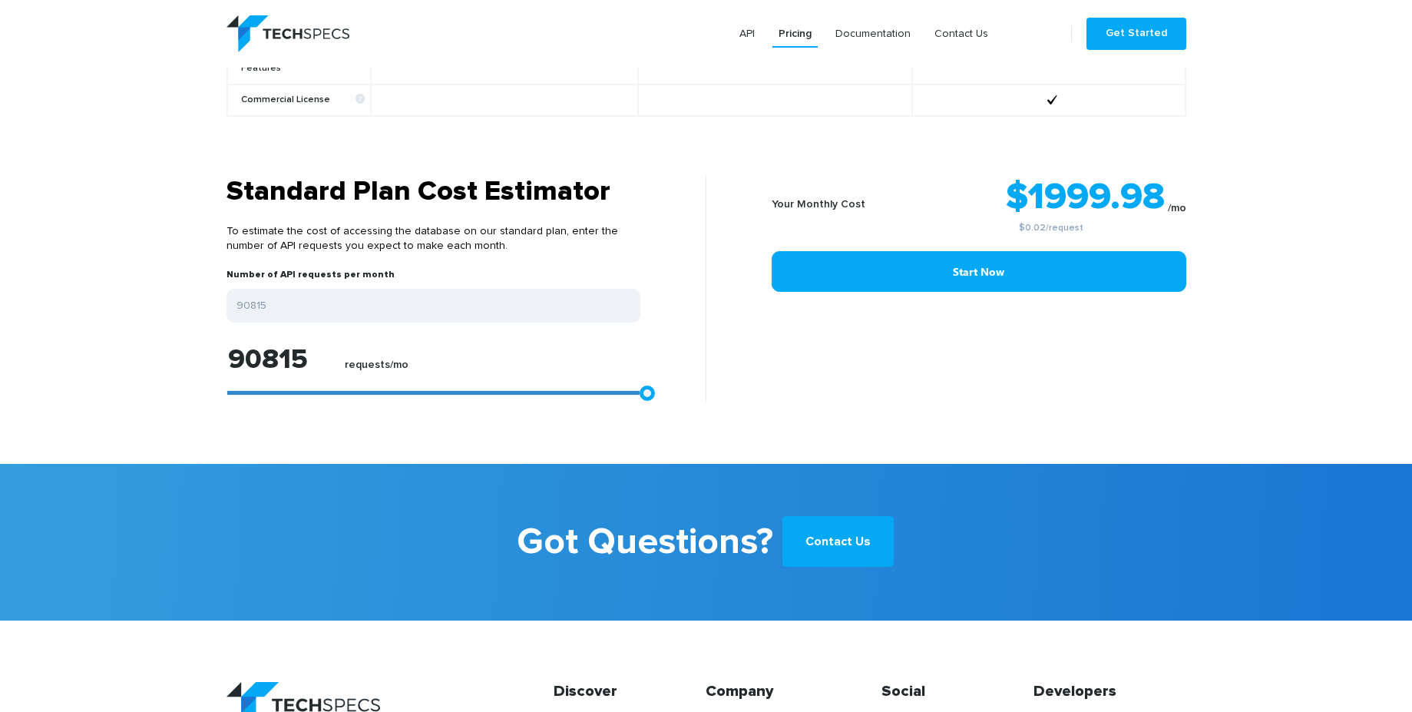
type input "87105"
type input "75602"
type input "64100"
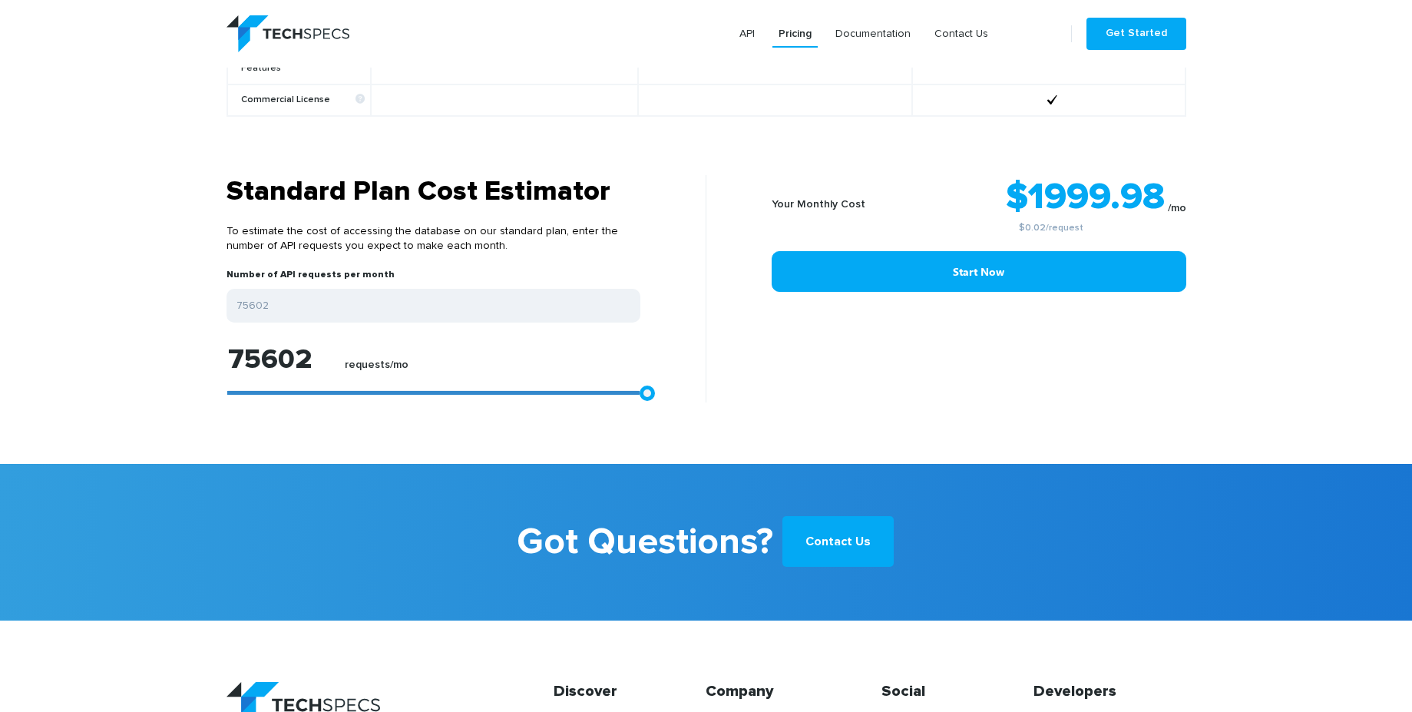
type input "64100"
type input "56678"
type input "43321"
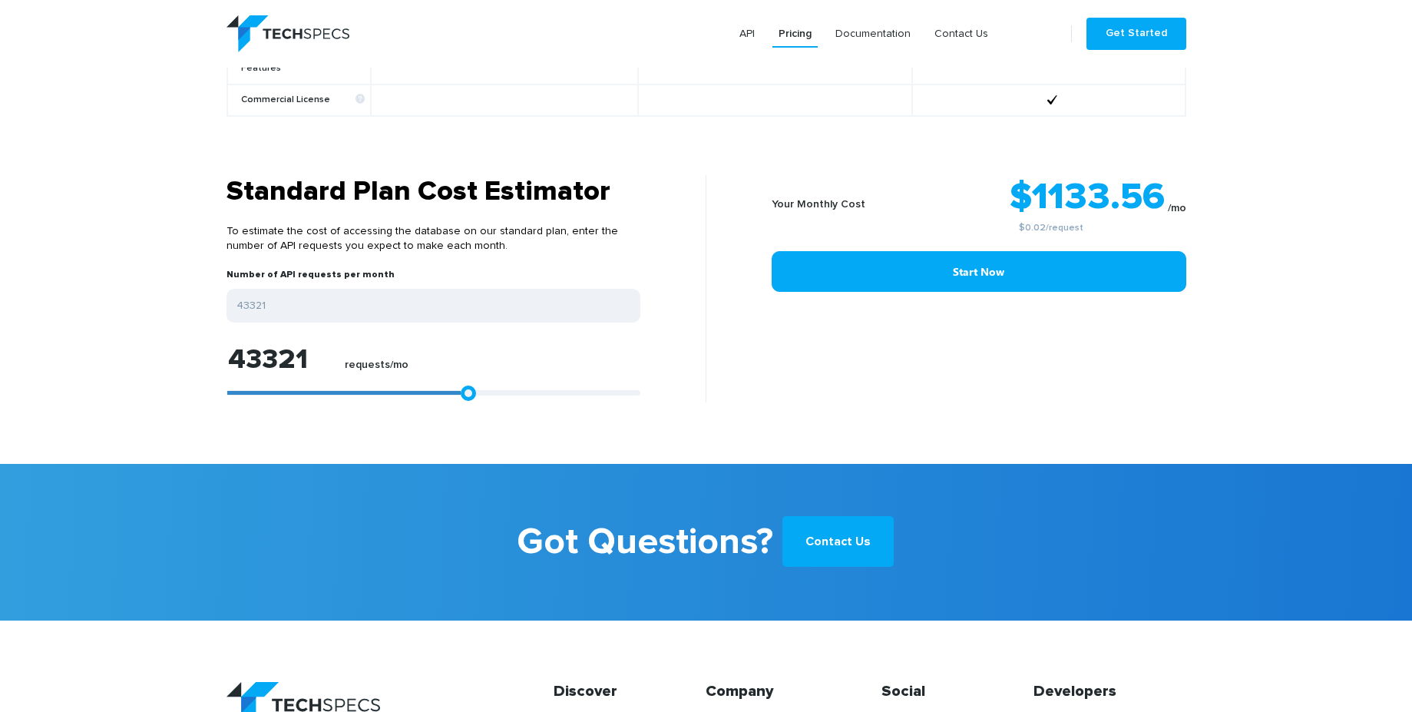
type input "28107"
type input "20315"
type input "5102"
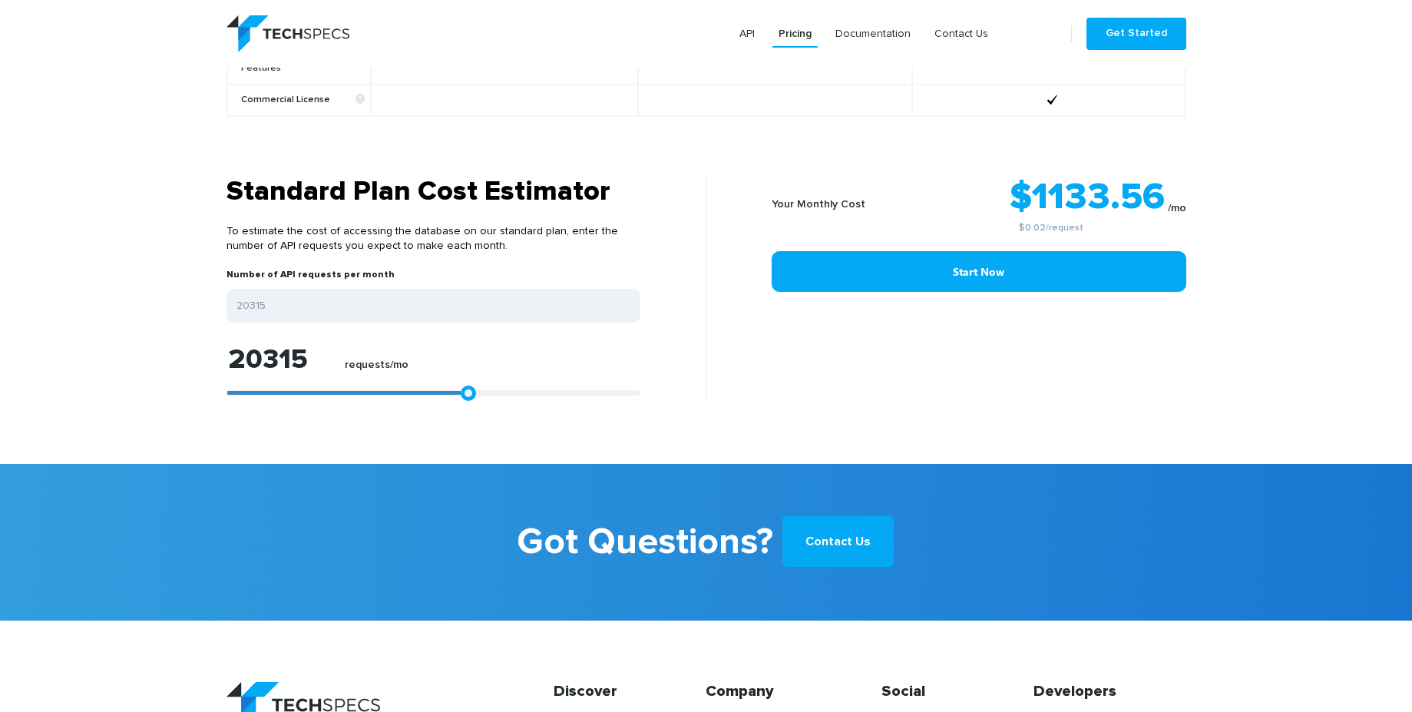
type input "5102"
type input "0"
drag, startPoint x: 379, startPoint y: 379, endPoint x: 38, endPoint y: 387, distance: 341.8
click at [38, 387] on section "Standard Plan Cost Estimator To estimate the cost of accessing the database on …" at bounding box center [706, 319] width 1412 height 289
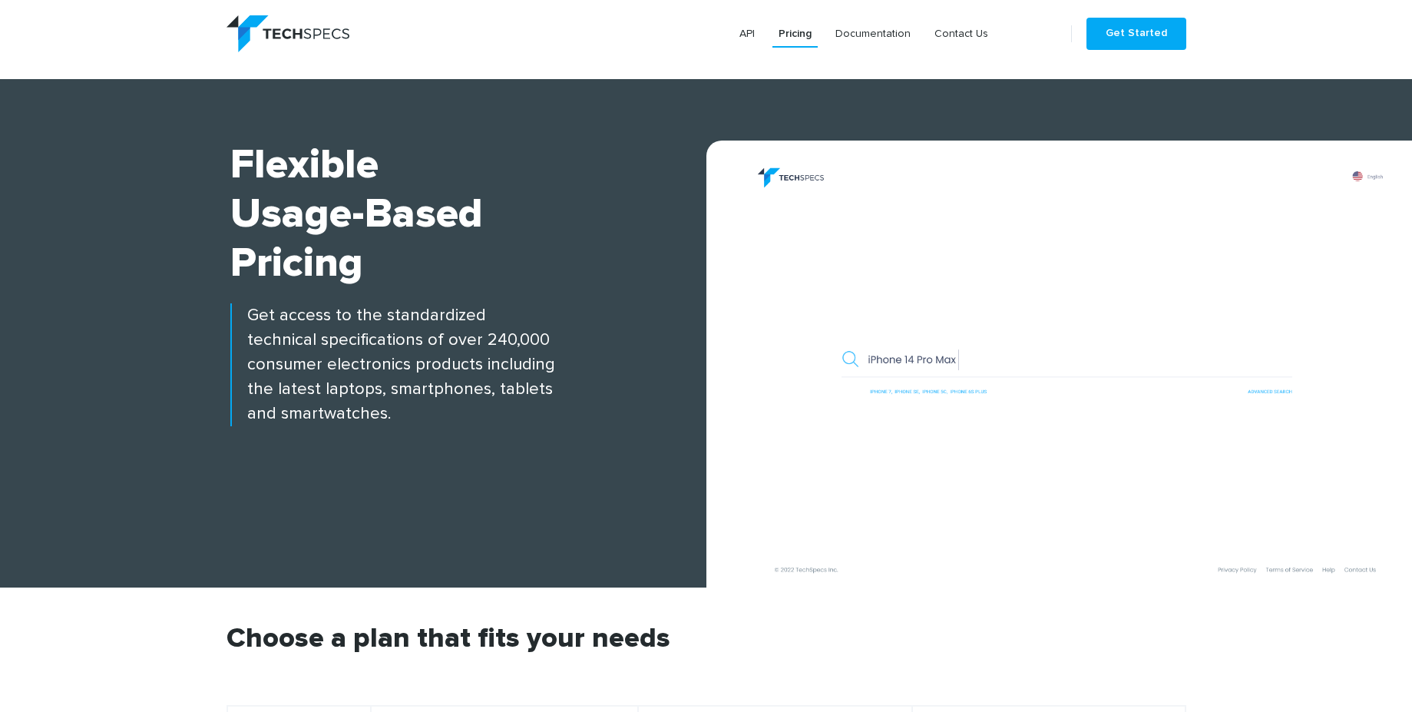
scroll to position [0, 0]
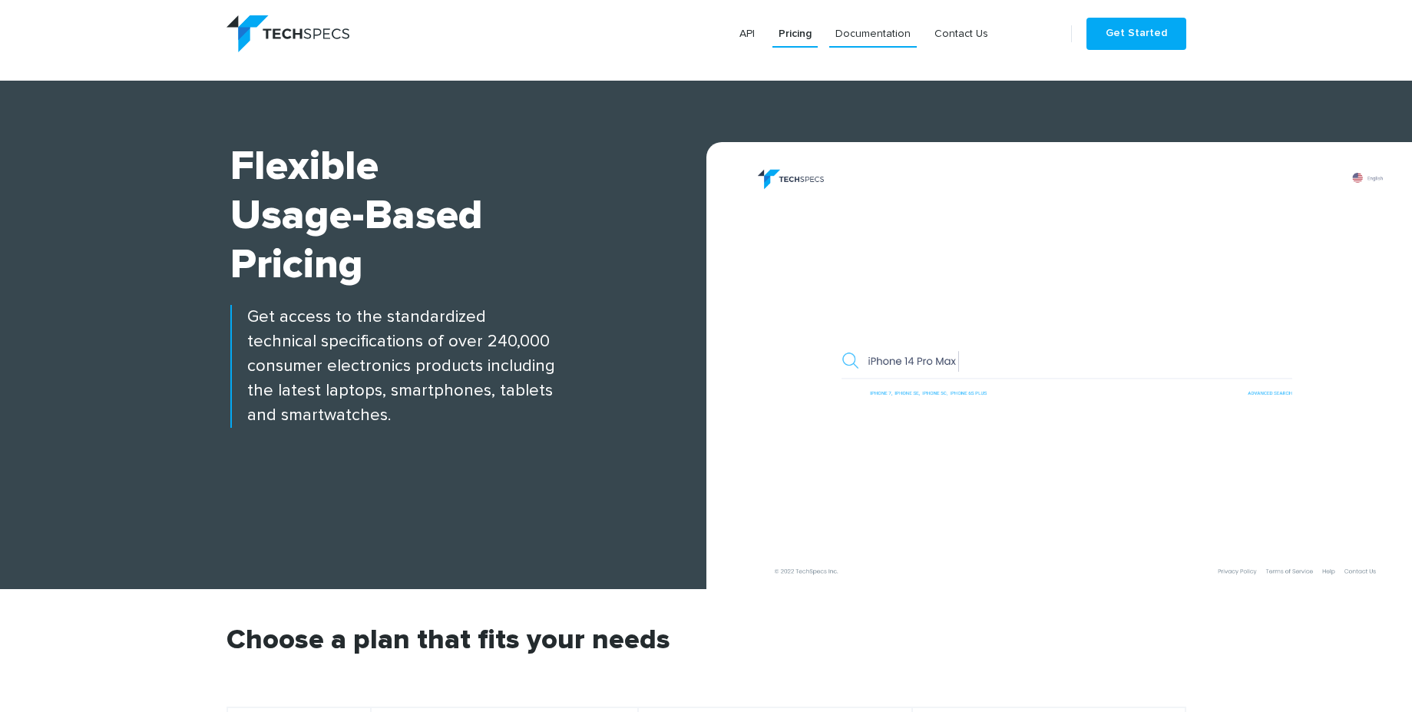
click at [872, 31] on link "Documentation" at bounding box center [873, 34] width 88 height 28
